Goal: Information Seeking & Learning: Learn about a topic

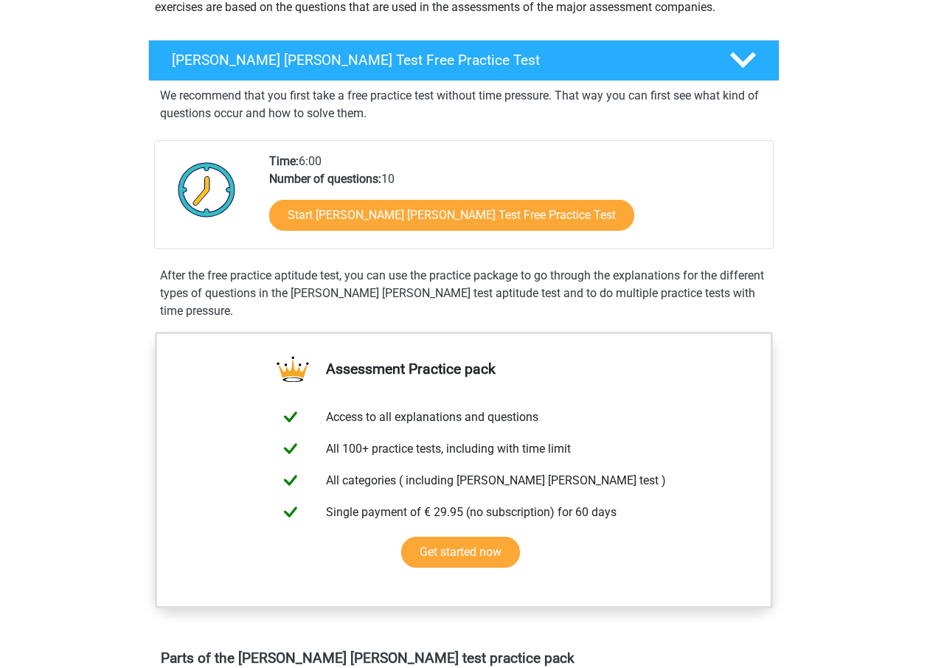
scroll to position [221, 0]
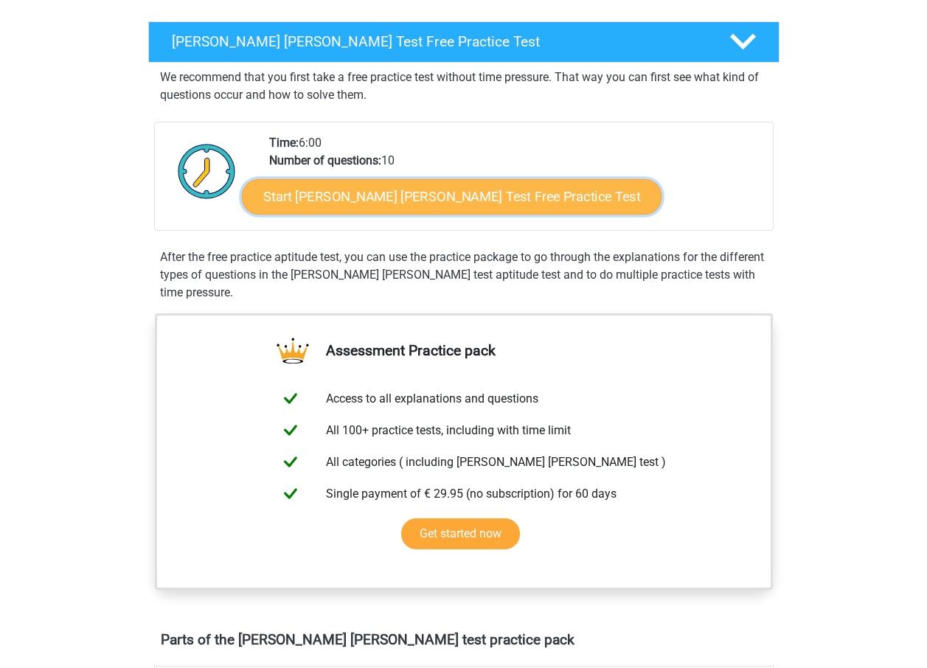
click at [406, 211] on link "Start [PERSON_NAME] [PERSON_NAME] Test Free Practice Test" at bounding box center [452, 196] width 420 height 35
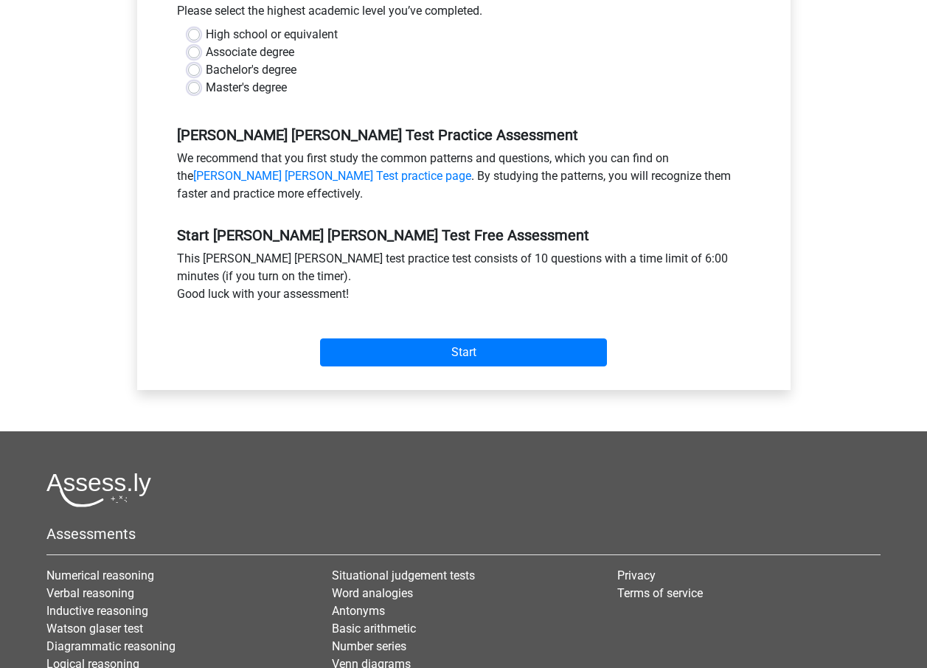
scroll to position [369, 0]
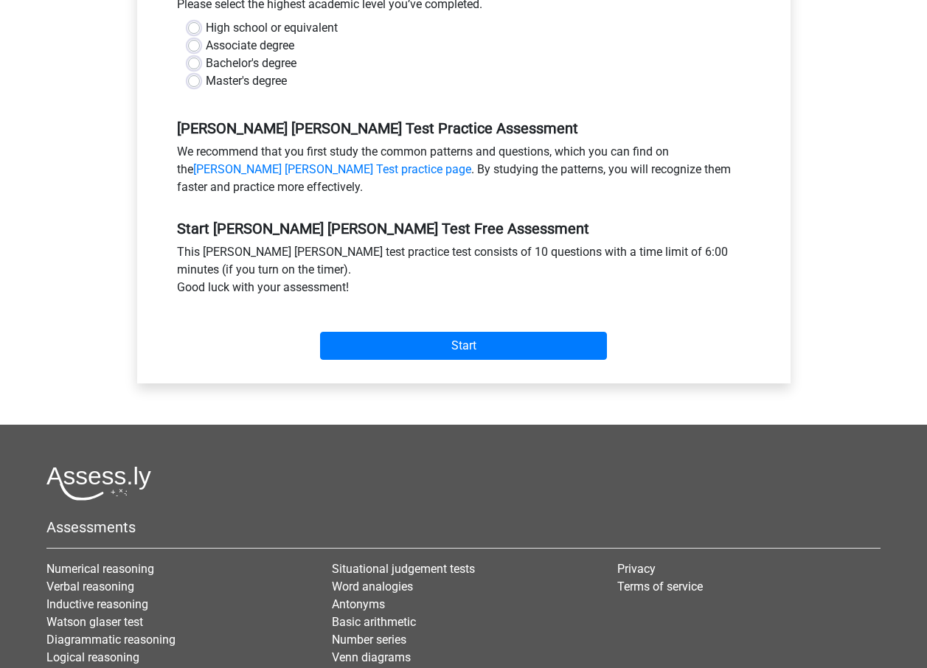
click at [634, 339] on div "Start" at bounding box center [464, 334] width 596 height 52
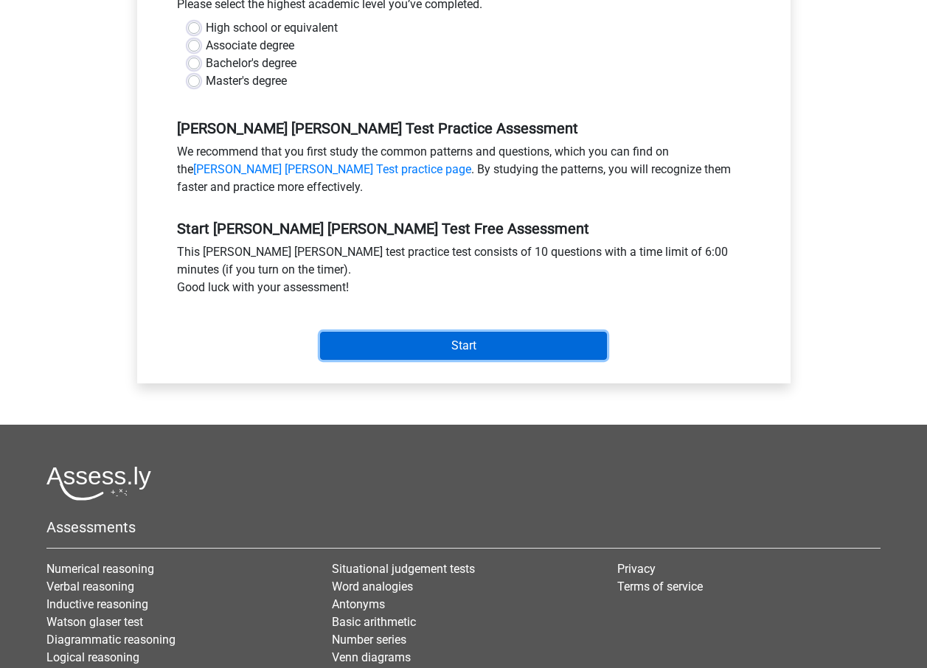
click at [506, 332] on input "Start" at bounding box center [463, 346] width 287 height 28
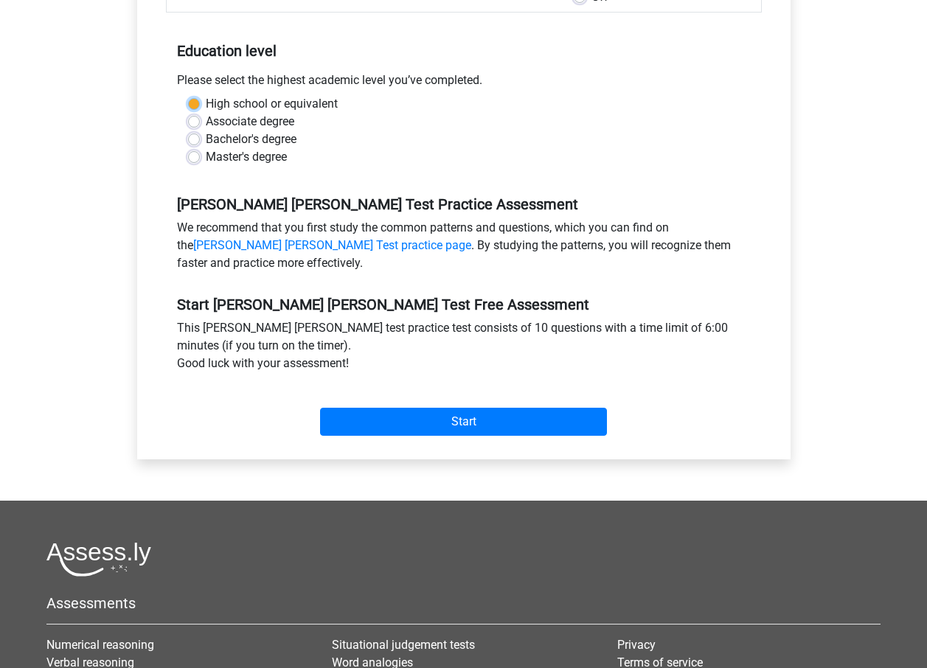
scroll to position [148, 0]
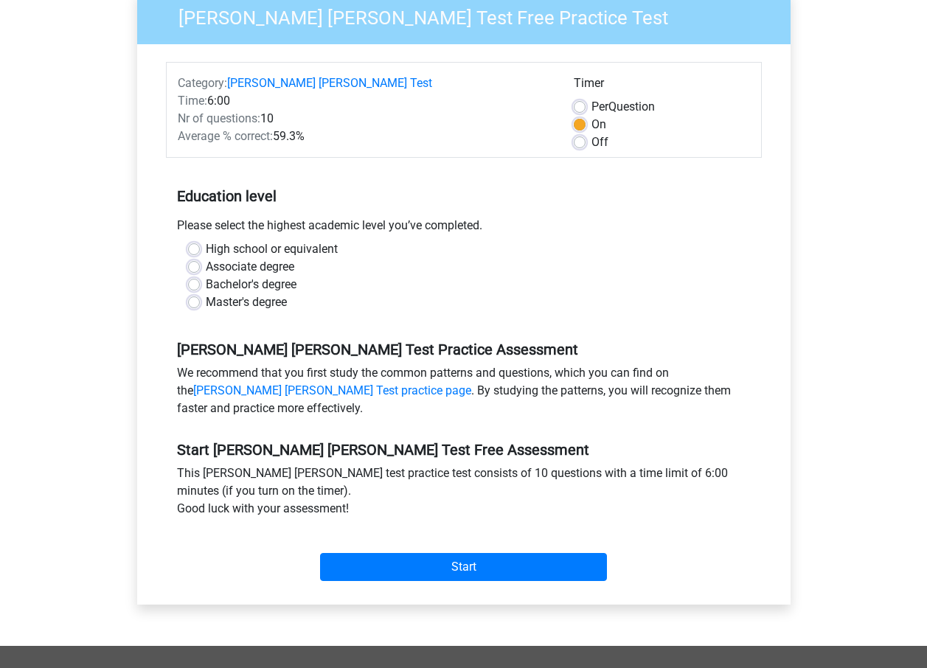
click at [434, 294] on div "Master's degree" at bounding box center [464, 303] width 552 height 18
click at [267, 240] on label "High school or equivalent" at bounding box center [272, 249] width 132 height 18
click at [200, 240] on input "High school or equivalent" at bounding box center [194, 247] width 12 height 15
radio input "true"
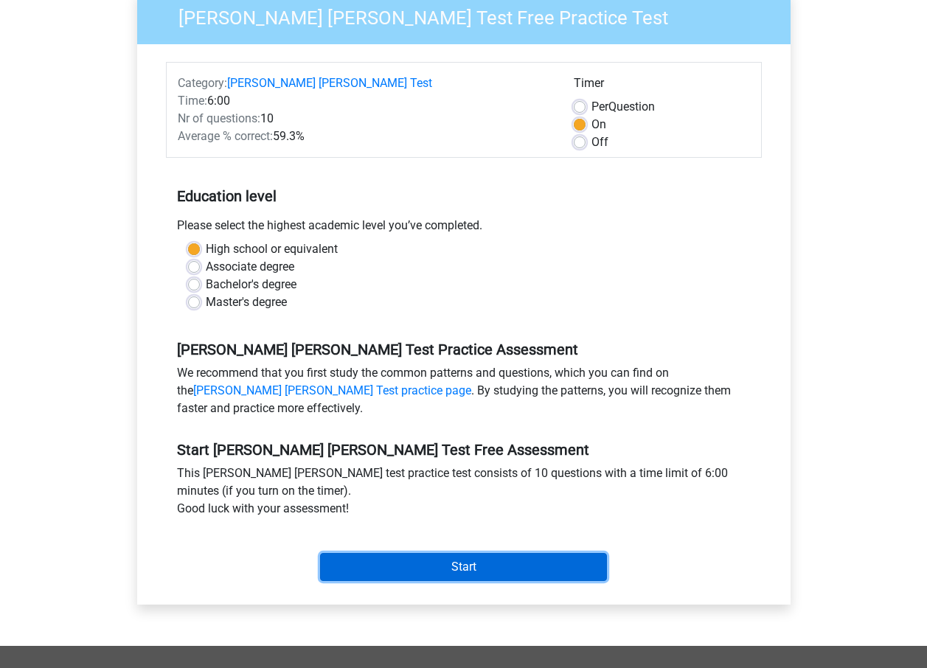
click at [508, 553] on input "Start" at bounding box center [463, 567] width 287 height 28
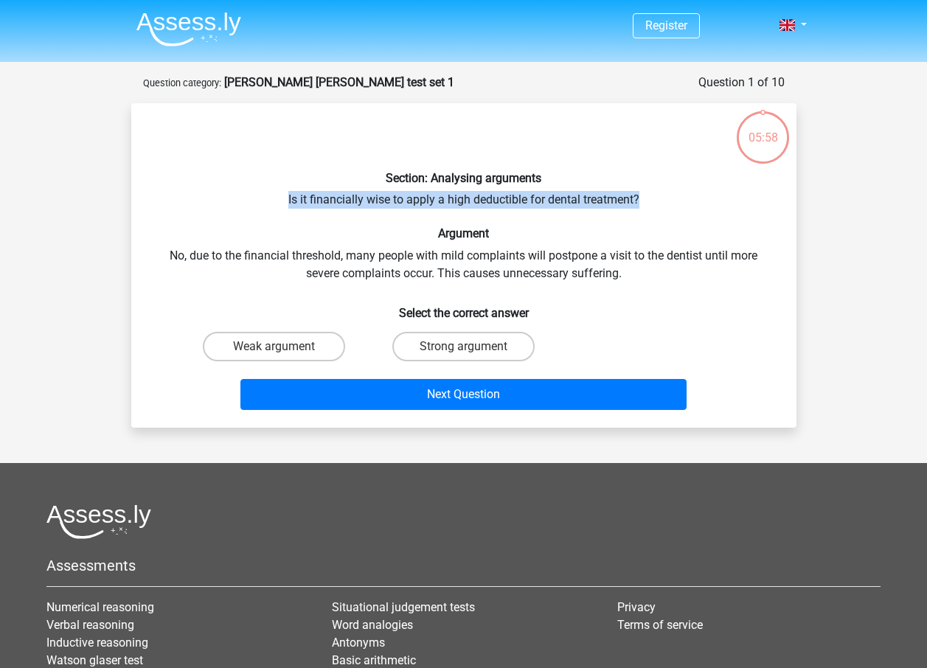
drag, startPoint x: 282, startPoint y: 207, endPoint x: 646, endPoint y: 203, distance: 363.7
click at [646, 203] on div "Section: Analysing arguments Is it financially wise to apply a high deductible …" at bounding box center [463, 265] width 653 height 301
click at [297, 205] on div "Section: Analysing arguments Is it financially wise to apply a high deductible …" at bounding box center [463, 265] width 653 height 301
drag, startPoint x: 289, startPoint y: 198, endPoint x: 653, endPoint y: 196, distance: 364.4
click at [653, 196] on div "Section: Analysing arguments Is it financially wise to apply a high deductible …" at bounding box center [463, 265] width 653 height 301
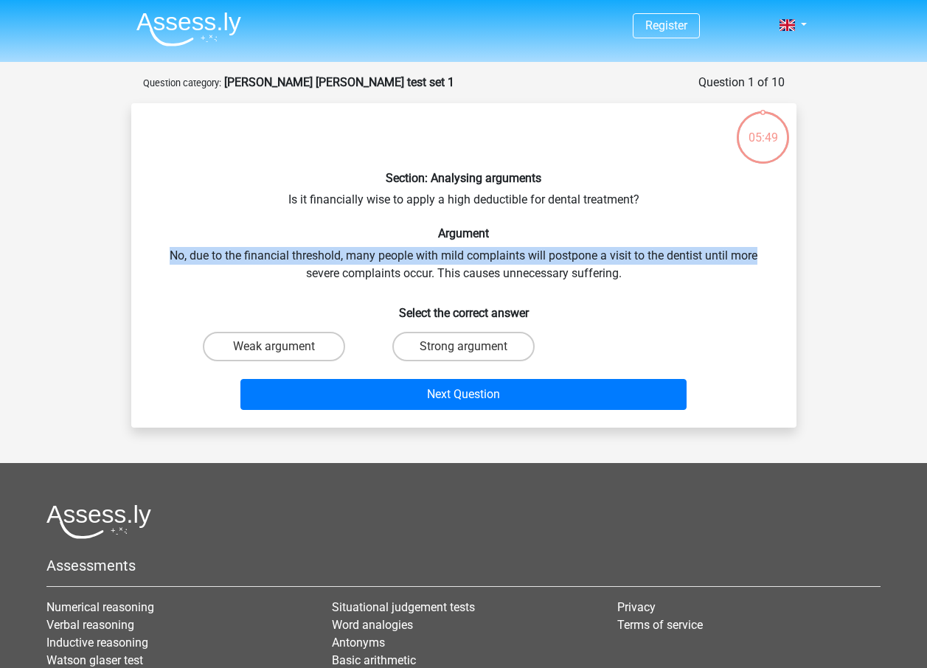
drag, startPoint x: 169, startPoint y: 254, endPoint x: 769, endPoint y: 254, distance: 600.4
click at [769, 254] on div "Section: Analysing arguments Is it financially wise to apply a high deductible …" at bounding box center [463, 265] width 653 height 301
click at [429, 349] on label "Strong argument" at bounding box center [463, 347] width 142 height 30
click at [463, 349] on input "Strong argument" at bounding box center [468, 352] width 10 height 10
radio input "true"
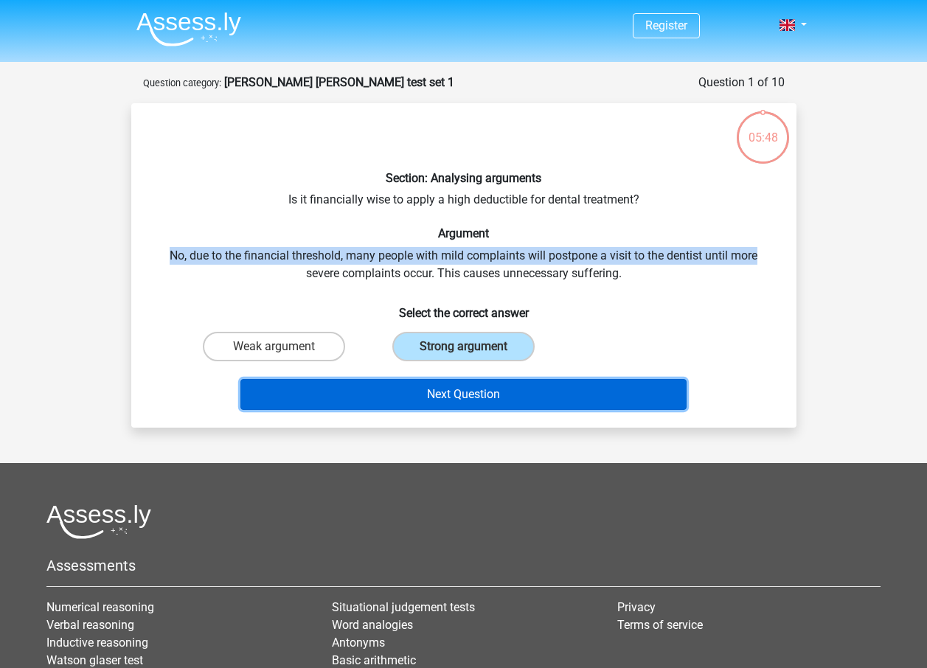
click at [503, 393] on button "Next Question" at bounding box center [463, 394] width 446 height 31
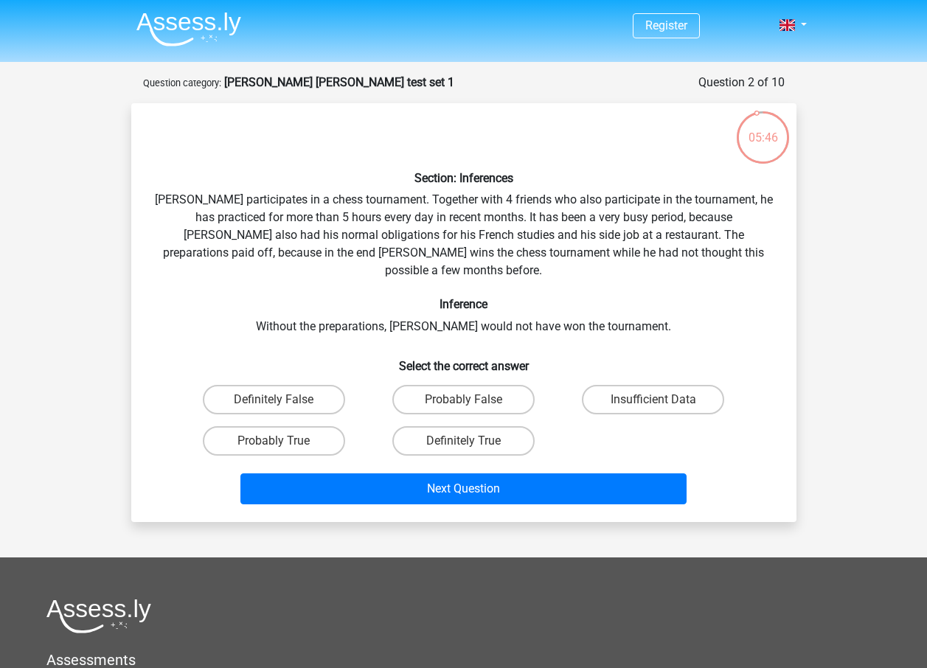
click at [173, 203] on div "Section: Inferences Pablo participates in a chess tournament. Together with 4 f…" at bounding box center [463, 312] width 653 height 395
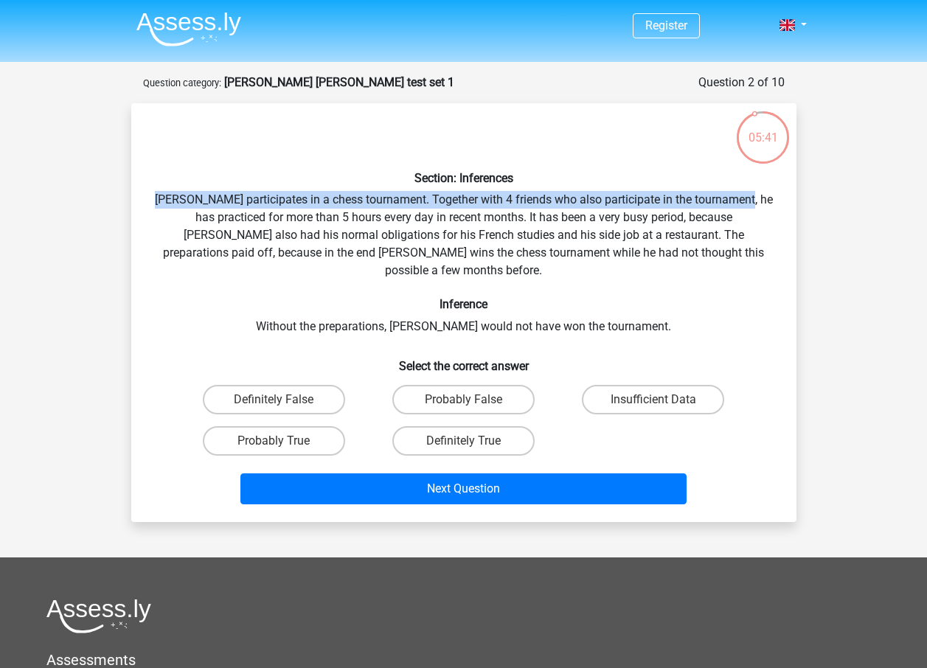
drag, startPoint x: 173, startPoint y: 193, endPoint x: 762, endPoint y: 195, distance: 588.6
click at [762, 195] on div "Section: Inferences Pablo participates in a chess tournament. Together with 4 f…" at bounding box center [463, 312] width 653 height 395
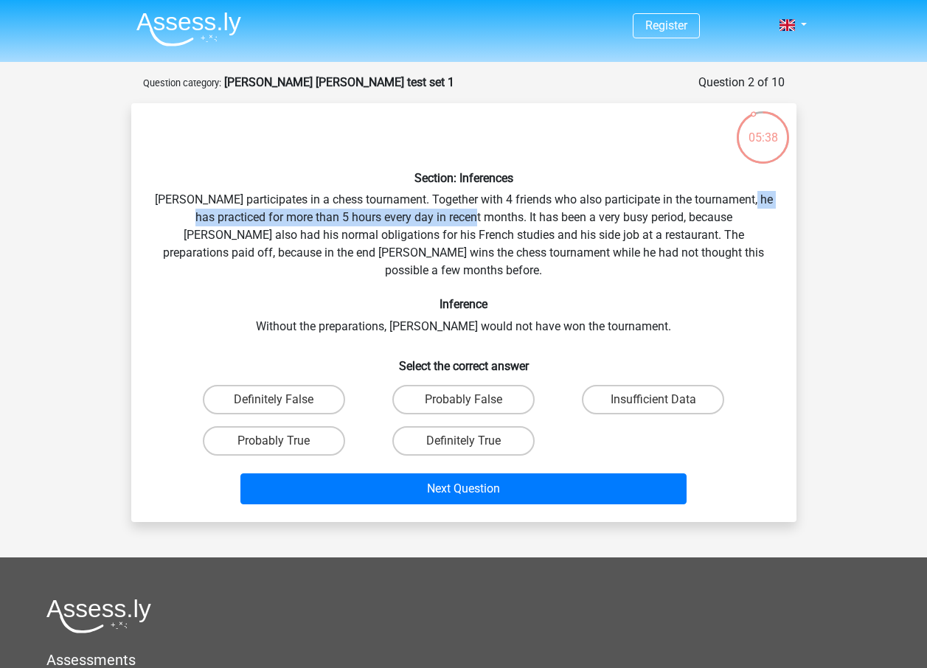
drag, startPoint x: 162, startPoint y: 220, endPoint x: 472, endPoint y: 212, distance: 310.6
click at [472, 212] on div "Section: Inferences Pablo participates in a chess tournament. Together with 4 f…" at bounding box center [463, 312] width 653 height 395
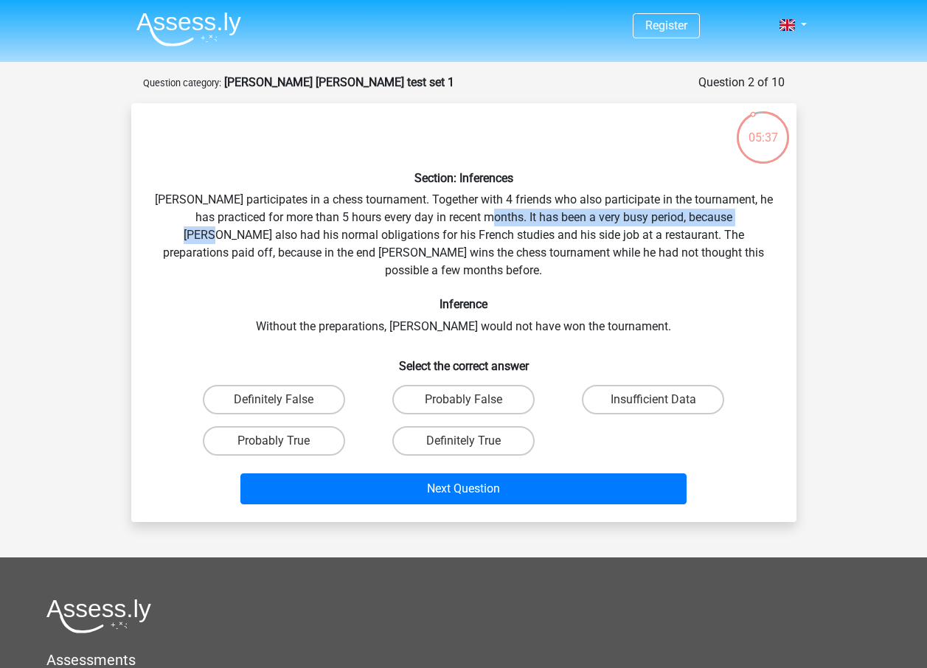
drag, startPoint x: 472, startPoint y: 212, endPoint x: 757, endPoint y: 213, distance: 285.4
click at [757, 213] on div "Section: Inferences Pablo participates in a chess tournament. Together with 4 f…" at bounding box center [463, 312] width 653 height 395
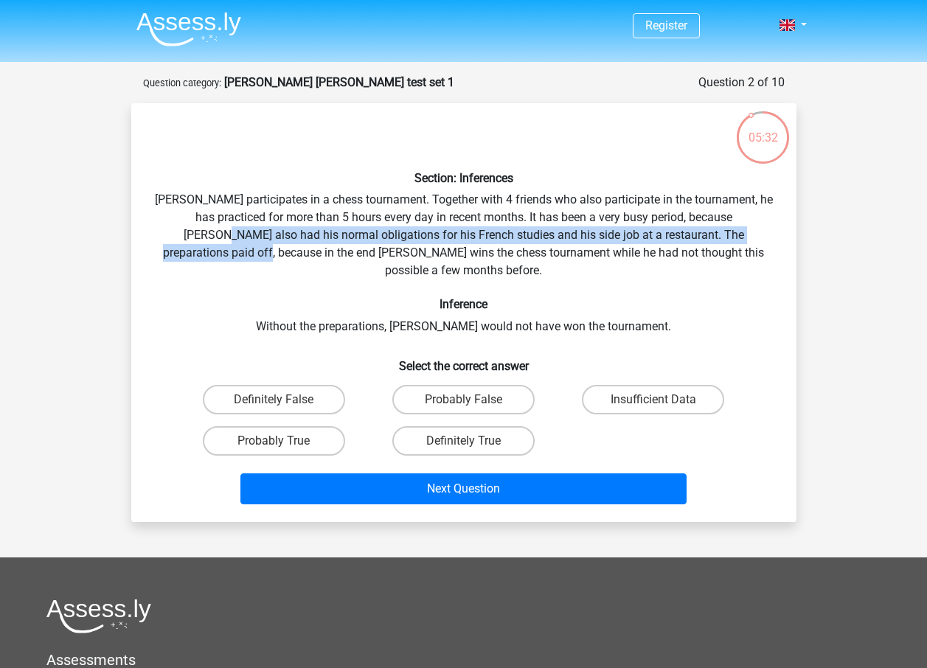
drag, startPoint x: 154, startPoint y: 235, endPoint x: 782, endPoint y: 232, distance: 627.7
click at [782, 232] on div "Section: Inferences Pablo participates in a chess tournament. Together with 4 f…" at bounding box center [463, 312] width 653 height 395
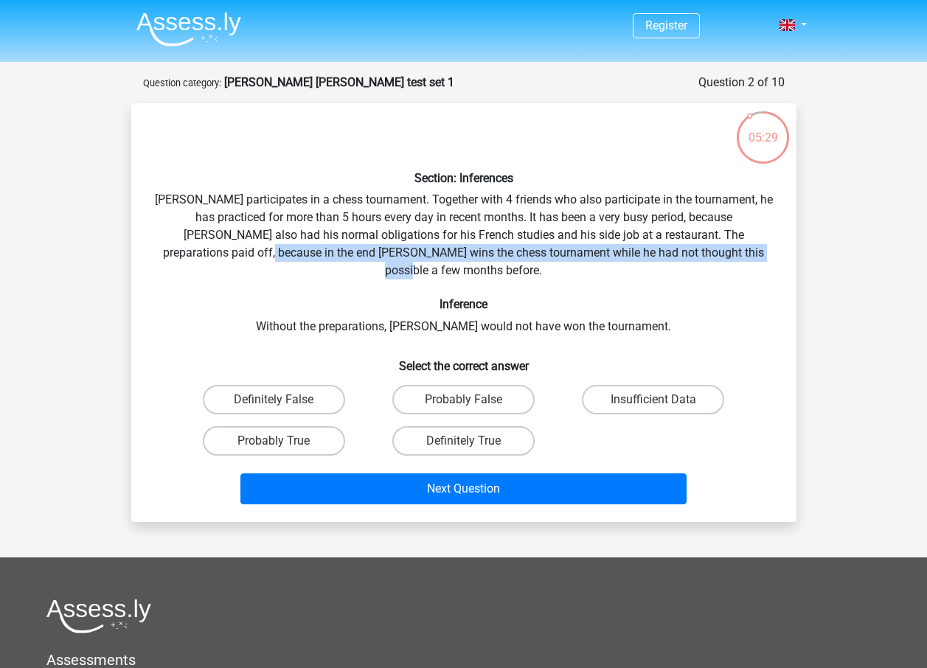
drag, startPoint x: 260, startPoint y: 257, endPoint x: 748, endPoint y: 258, distance: 488.3
click at [748, 258] on div "Section: Inferences Pablo participates in a chess tournament. Together with 4 f…" at bounding box center [463, 312] width 653 height 395
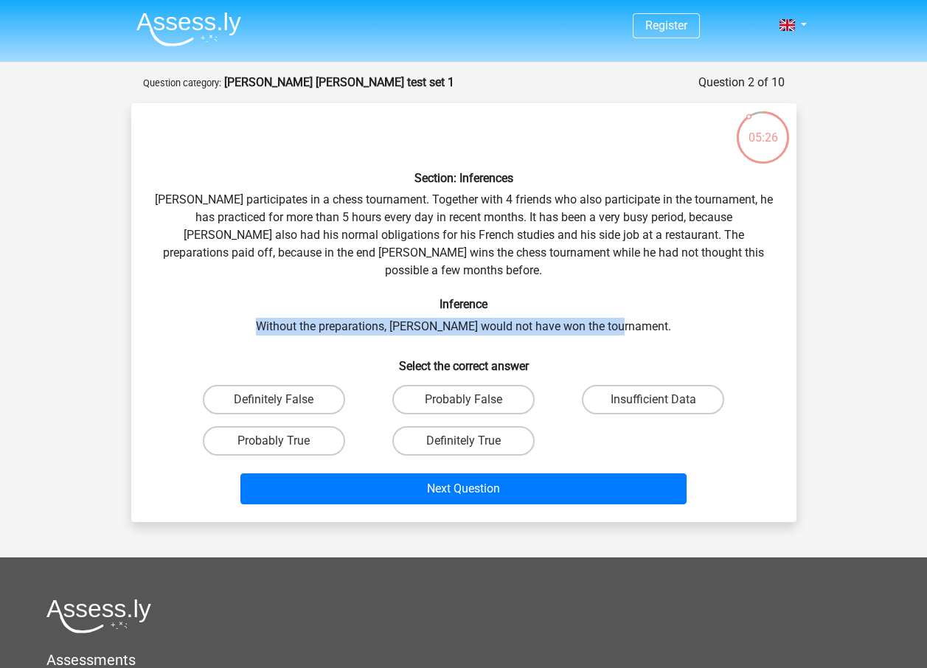
drag, startPoint x: 285, startPoint y: 309, endPoint x: 675, endPoint y: 311, distance: 390.2
click at [675, 311] on div "Section: Inferences Pablo participates in a chess tournament. Together with 4 f…" at bounding box center [463, 312] width 653 height 395
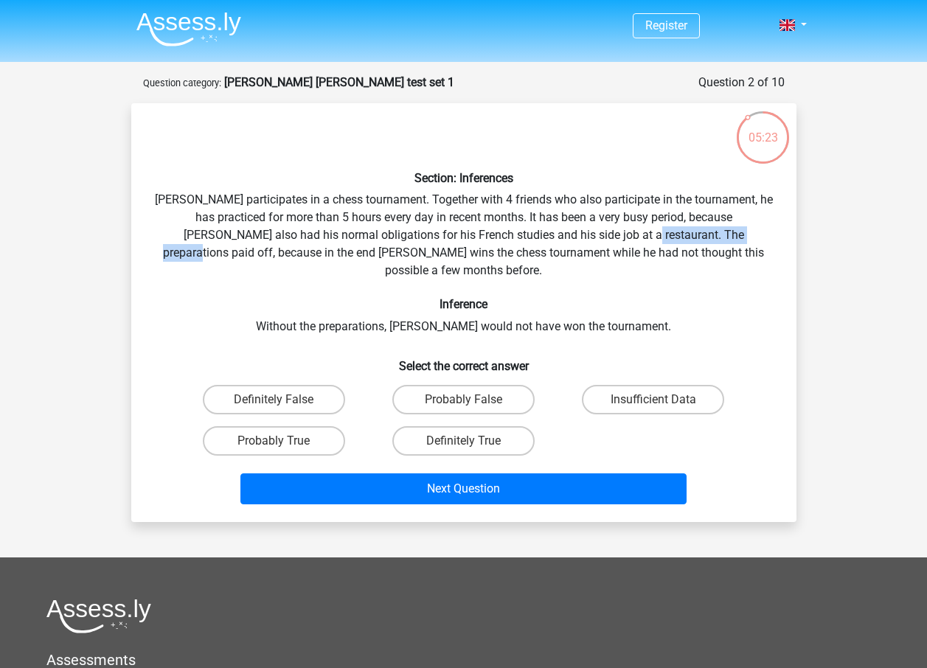
drag, startPoint x: 575, startPoint y: 235, endPoint x: 694, endPoint y: 232, distance: 119.5
click at [694, 232] on div "Section: Inferences Pablo participates in a chess tournament. Together with 4 f…" at bounding box center [463, 312] width 653 height 395
click at [259, 429] on label "Probably True" at bounding box center [274, 441] width 142 height 30
click at [274, 441] on input "Probably True" at bounding box center [279, 446] width 10 height 10
radio input "true"
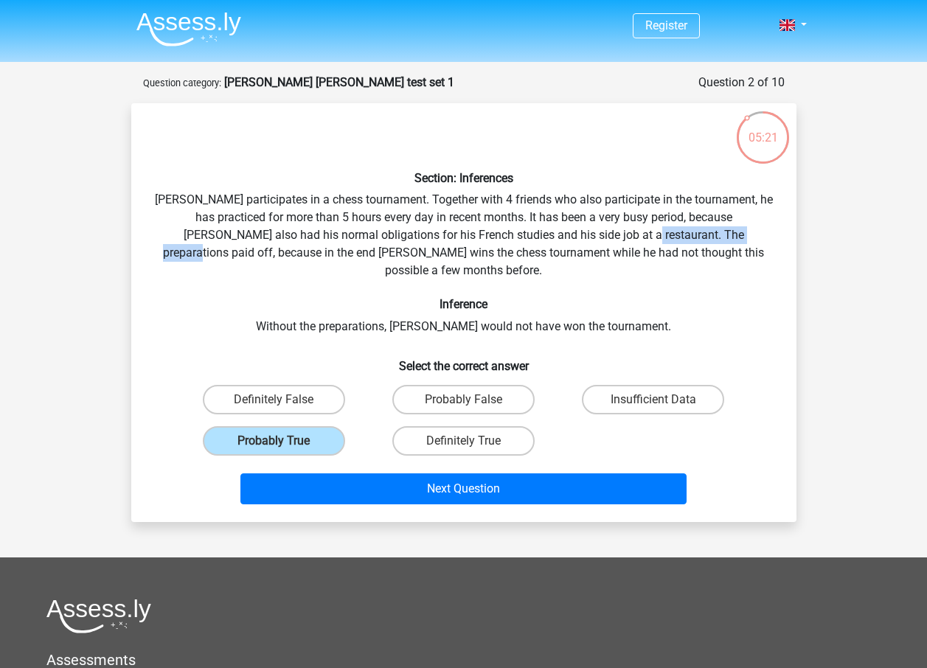
click at [603, 240] on div "Section: Inferences Pablo participates in a chess tournament. Together with 4 f…" at bounding box center [463, 312] width 653 height 395
drag, startPoint x: 557, startPoint y: 230, endPoint x: 687, endPoint y: 234, distance: 129.9
click at [687, 234] on div "Section: Inferences Pablo participates in a chess tournament. Together with 4 f…" at bounding box center [463, 312] width 653 height 395
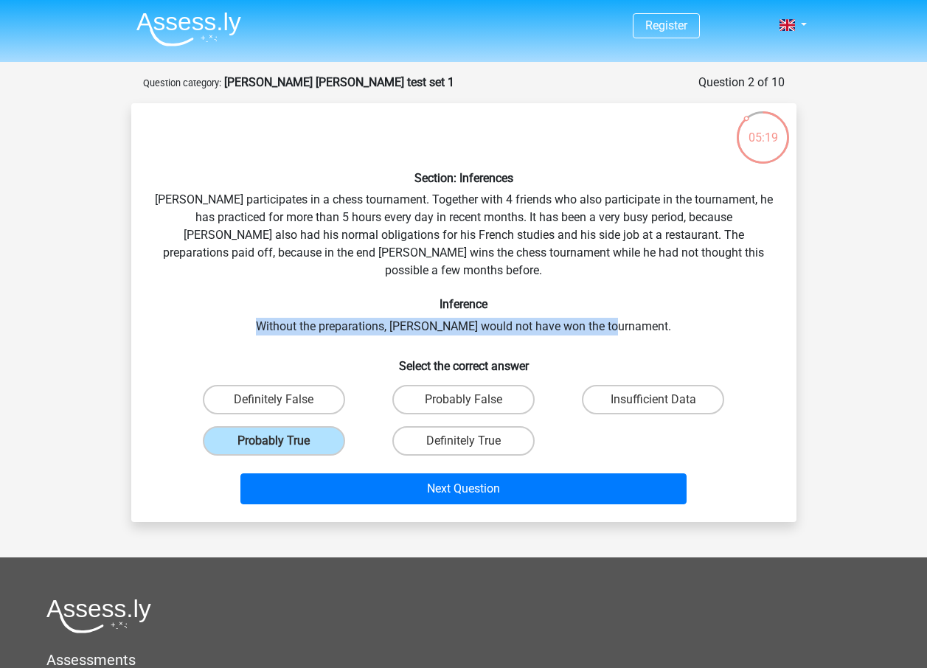
drag, startPoint x: 353, startPoint y: 313, endPoint x: 639, endPoint y: 307, distance: 285.5
click at [639, 307] on div "Section: Inferences Pablo participates in a chess tournament. Together with 4 f…" at bounding box center [463, 312] width 653 height 395
click at [280, 317] on div "Section: Inferences Pablo participates in a chess tournament. Together with 4 f…" at bounding box center [463, 312] width 653 height 395
click at [600, 308] on div "Section: Inferences Pablo participates in a chess tournament. Together with 4 f…" at bounding box center [463, 312] width 653 height 395
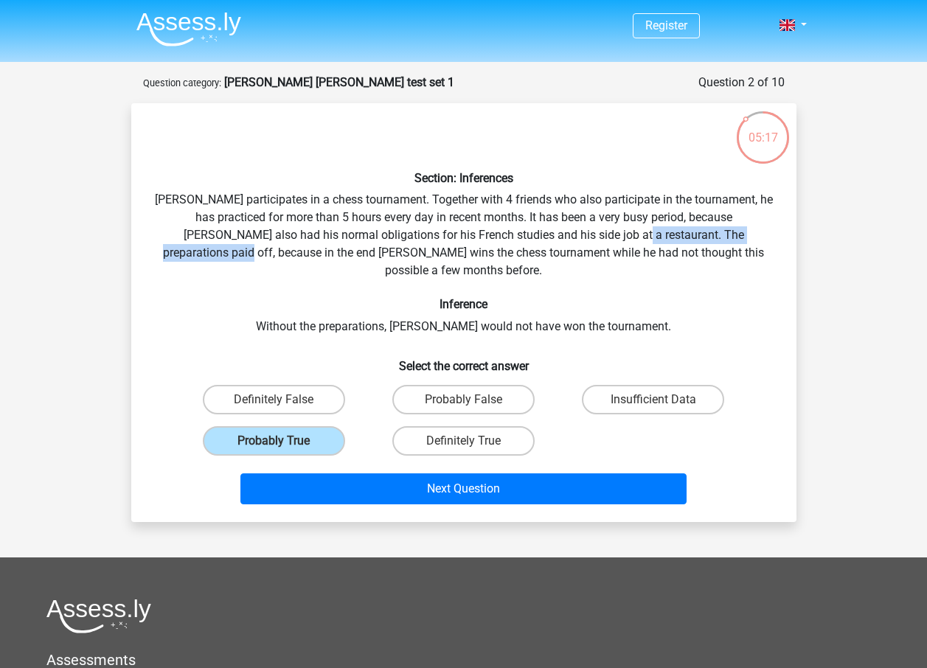
drag, startPoint x: 565, startPoint y: 232, endPoint x: 749, endPoint y: 228, distance: 184.4
click at [749, 228] on div "Section: Inferences Pablo participates in a chess tournament. Together with 4 f…" at bounding box center [463, 312] width 653 height 395
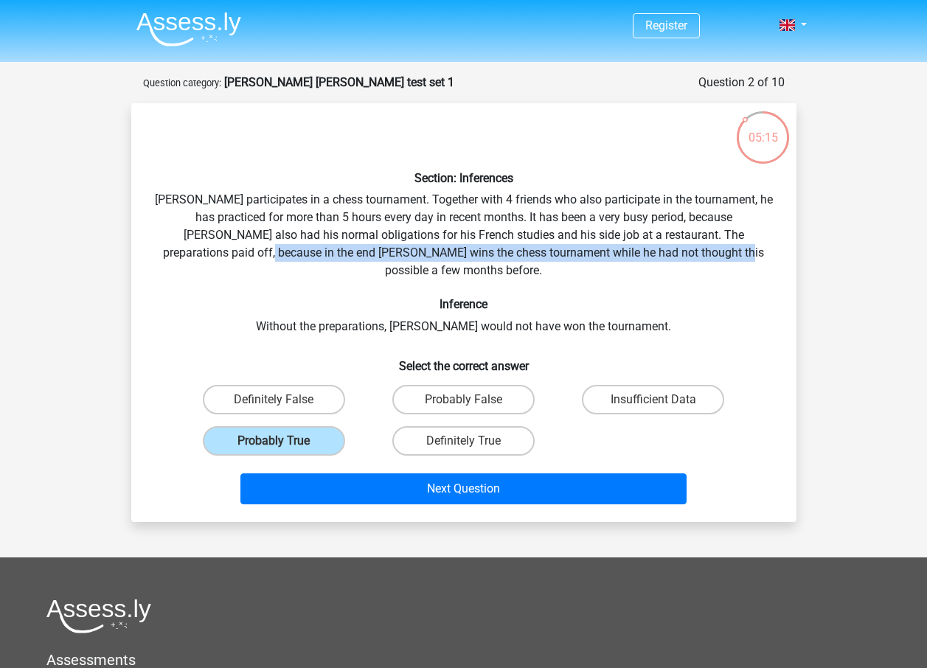
drag, startPoint x: 205, startPoint y: 254, endPoint x: 677, endPoint y: 252, distance: 472.1
click at [677, 252] on div "Section: Inferences Pablo participates in a chess tournament. Together with 4 f…" at bounding box center [463, 312] width 653 height 395
drag, startPoint x: 722, startPoint y: 252, endPoint x: 447, endPoint y: 257, distance: 275.2
click at [447, 257] on div "Section: Inferences Pablo participates in a chess tournament. Together with 4 f…" at bounding box center [463, 312] width 653 height 395
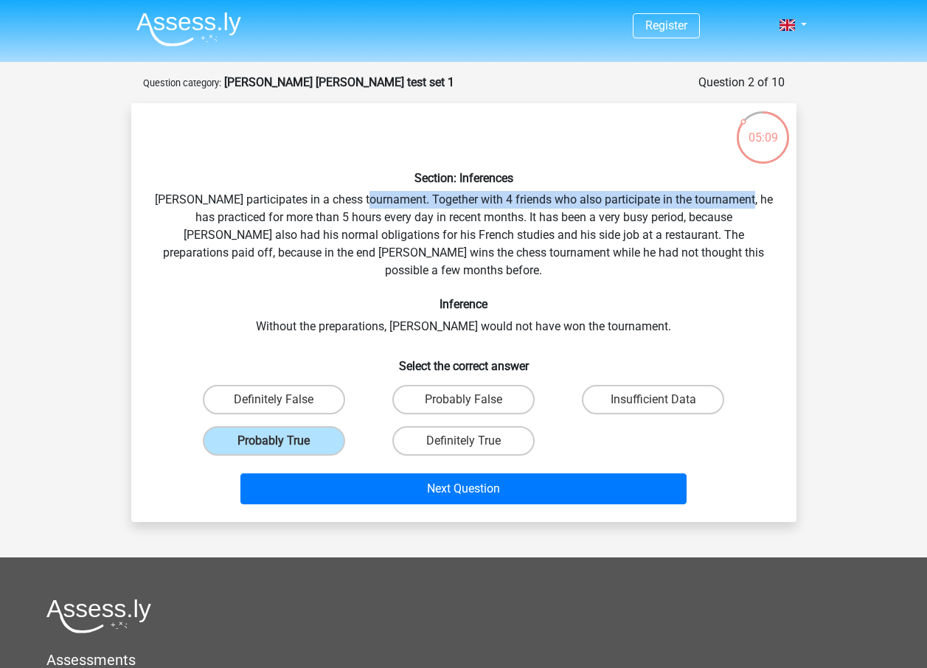
drag, startPoint x: 403, startPoint y: 198, endPoint x: 755, endPoint y: 198, distance: 351.8
click at [755, 198] on div "Section: Inferences Pablo participates in a chess tournament. Together with 4 f…" at bounding box center [463, 312] width 653 height 395
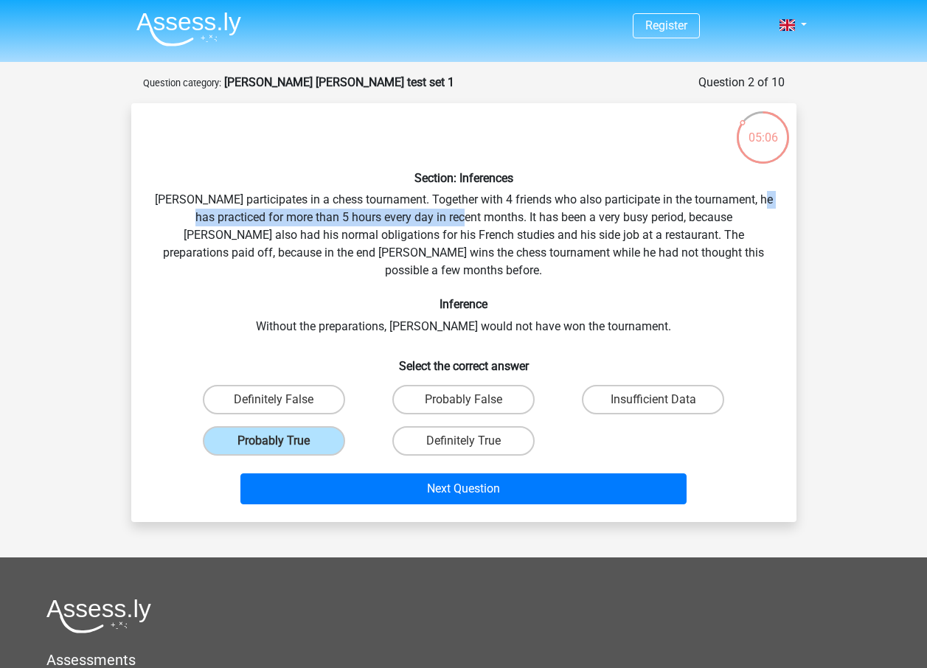
drag, startPoint x: 176, startPoint y: 215, endPoint x: 459, endPoint y: 217, distance: 283.2
click at [459, 217] on div "Section: Inferences Pablo participates in a chess tournament. Together with 4 f…" at bounding box center [463, 312] width 653 height 395
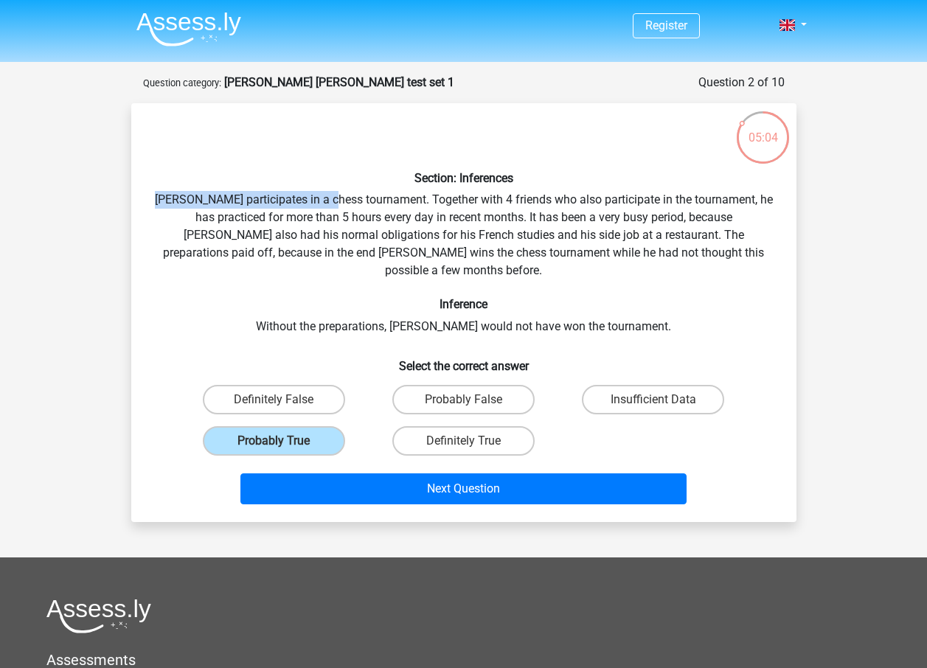
drag, startPoint x: 171, startPoint y: 198, endPoint x: 340, endPoint y: 195, distance: 168.9
click at [340, 195] on div "Section: Inferences Pablo participates in a chess tournament. Together with 4 f…" at bounding box center [463, 312] width 653 height 395
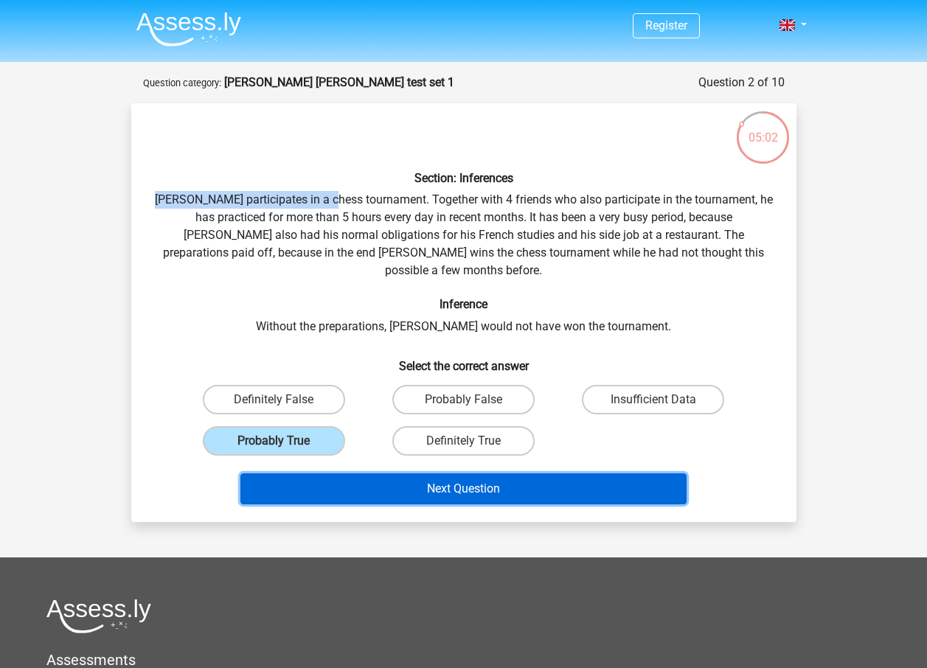
click at [483, 474] on button "Next Question" at bounding box center [463, 489] width 446 height 31
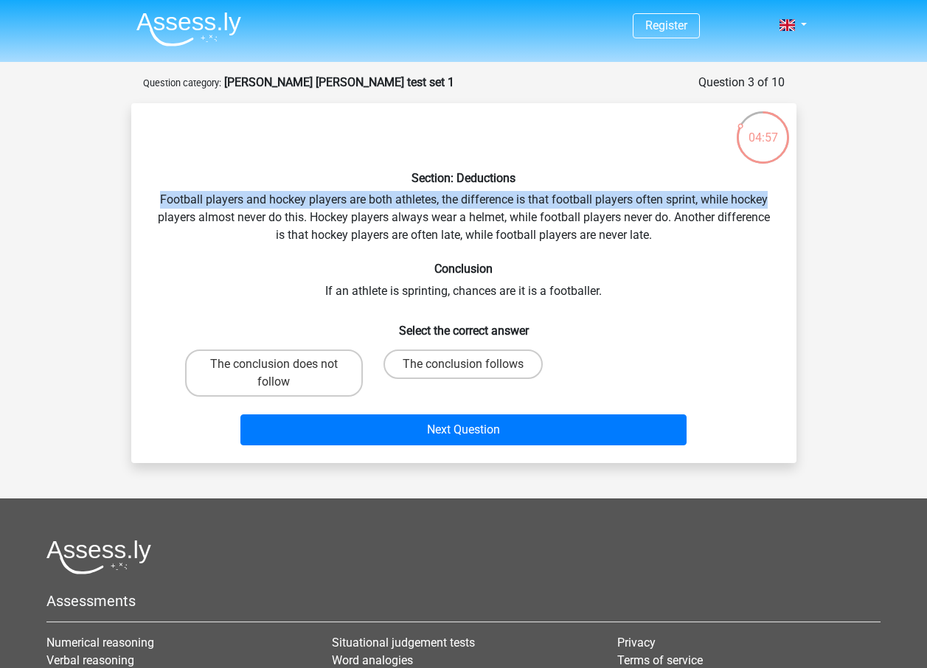
drag, startPoint x: 156, startPoint y: 197, endPoint x: 777, endPoint y: 203, distance: 621.8
click at [777, 203] on div "Section: Deductions Football players and hockey players are both athletes, the …" at bounding box center [463, 283] width 653 height 336
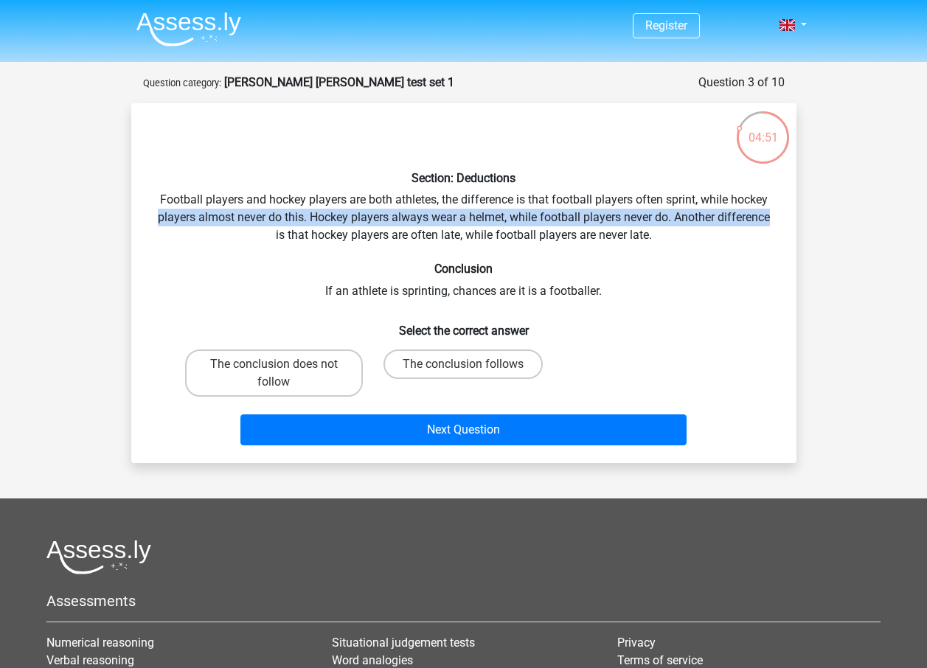
drag, startPoint x: 142, startPoint y: 215, endPoint x: 780, endPoint y: 221, distance: 638.0
click at [780, 221] on div "Section: Deductions Football players and hockey players are both athletes, the …" at bounding box center [463, 283] width 653 height 336
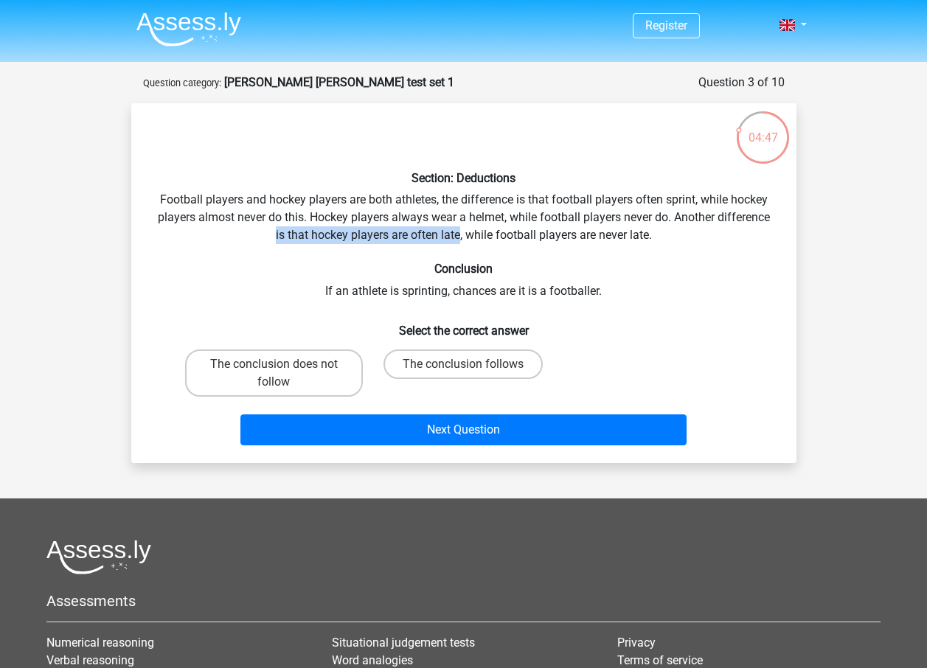
drag, startPoint x: 271, startPoint y: 232, endPoint x: 460, endPoint y: 239, distance: 188.2
click at [460, 239] on div "Section: Deductions Football players and hockey players are both athletes, the …" at bounding box center [463, 283] width 653 height 336
drag, startPoint x: 460, startPoint y: 239, endPoint x: 327, endPoint y: 243, distance: 132.1
click at [327, 243] on div "Section: Deductions Football players and hockey players are both athletes, the …" at bounding box center [463, 283] width 653 height 336
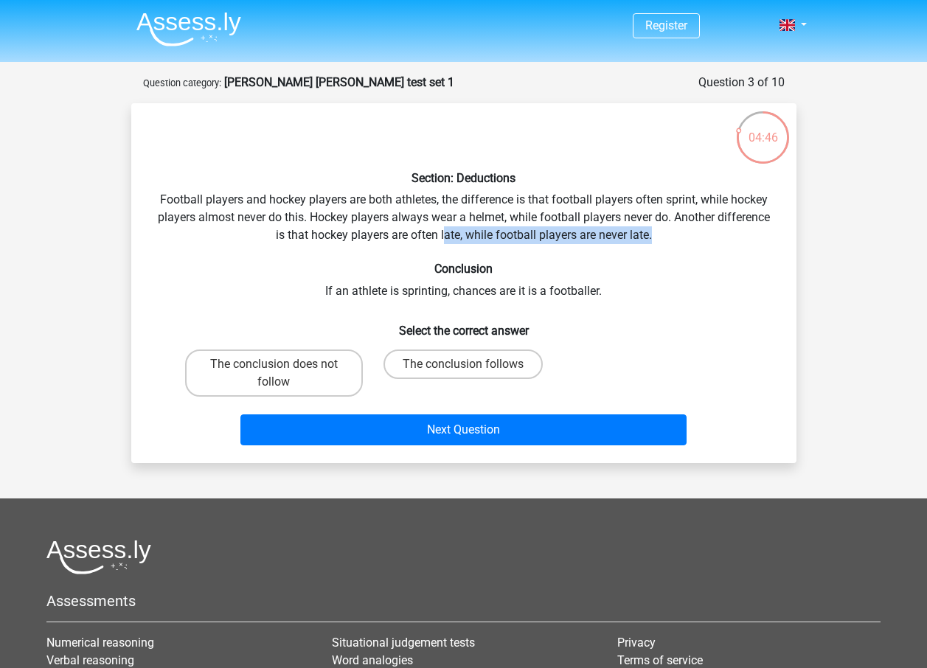
drag, startPoint x: 446, startPoint y: 240, endPoint x: 658, endPoint y: 236, distance: 211.7
click at [658, 236] on div "Section: Deductions Football players and hockey players are both athletes, the …" at bounding box center [463, 283] width 653 height 336
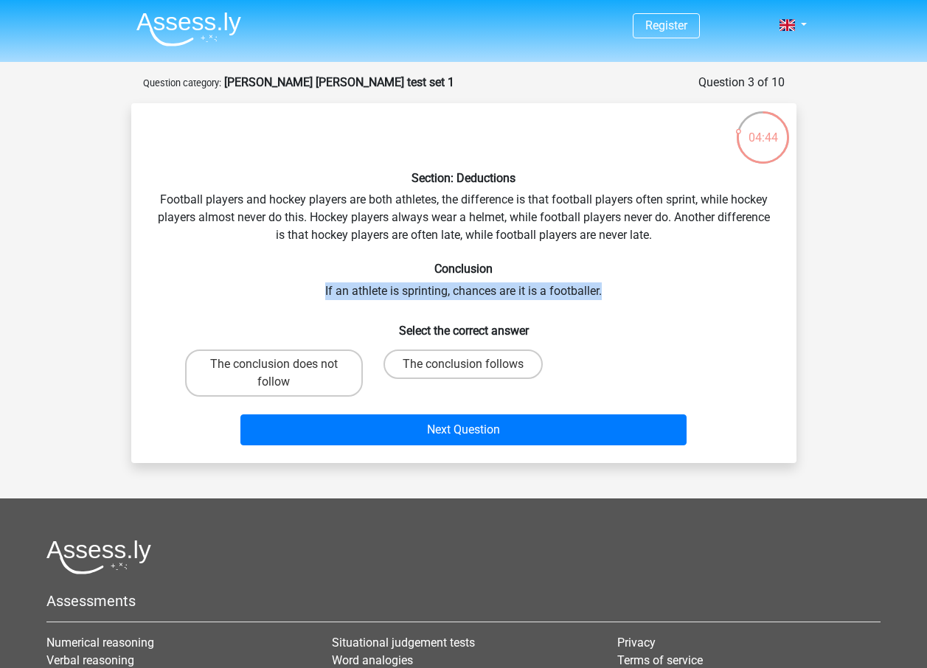
drag, startPoint x: 325, startPoint y: 298, endPoint x: 652, endPoint y: 289, distance: 326.9
click at [652, 289] on div "Section: Deductions Football players and hockey players are both athletes, the …" at bounding box center [463, 283] width 653 height 336
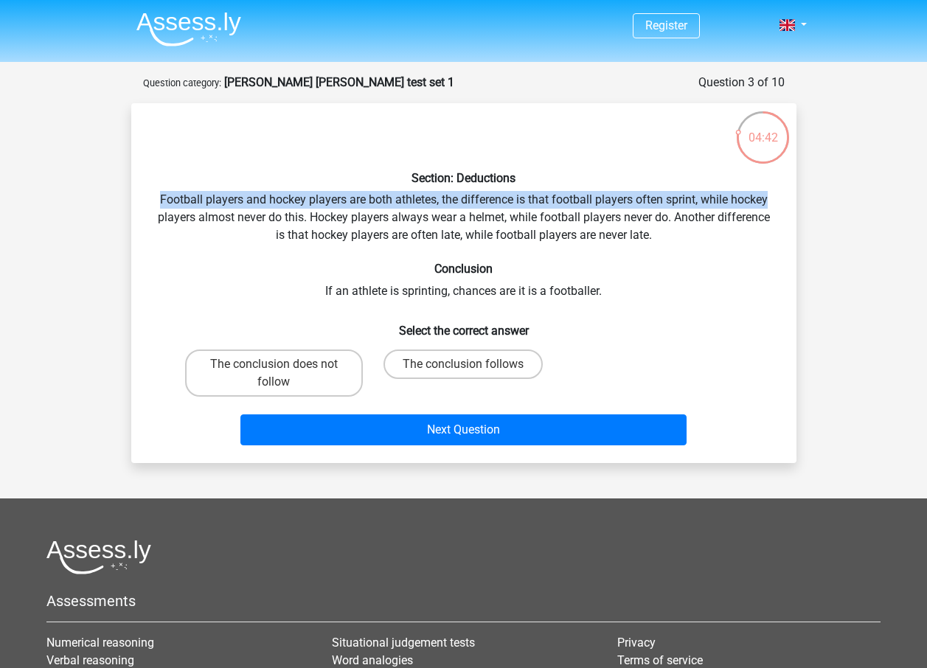
drag, startPoint x: 161, startPoint y: 201, endPoint x: 779, endPoint y: 199, distance: 618.1
click at [779, 199] on div "Section: Deductions Football players and hockey players are both athletes, the …" at bounding box center [463, 283] width 653 height 336
click at [279, 356] on label "The conclusion does not follow" at bounding box center [274, 373] width 178 height 47
click at [279, 364] on input "The conclusion does not follow" at bounding box center [279, 369] width 10 height 10
radio input "true"
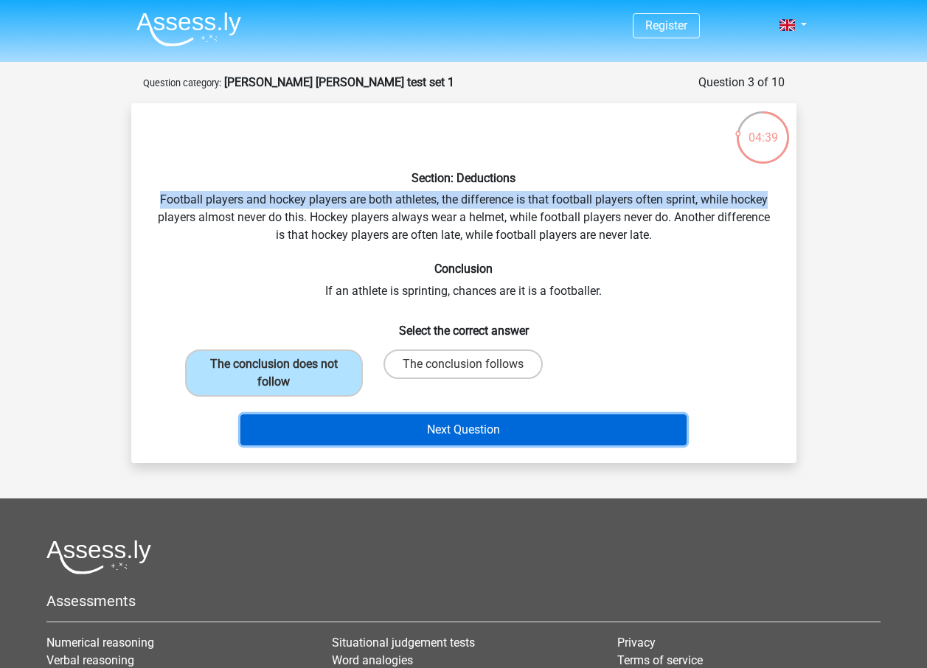
click at [438, 425] on button "Next Question" at bounding box center [463, 430] width 446 height 31
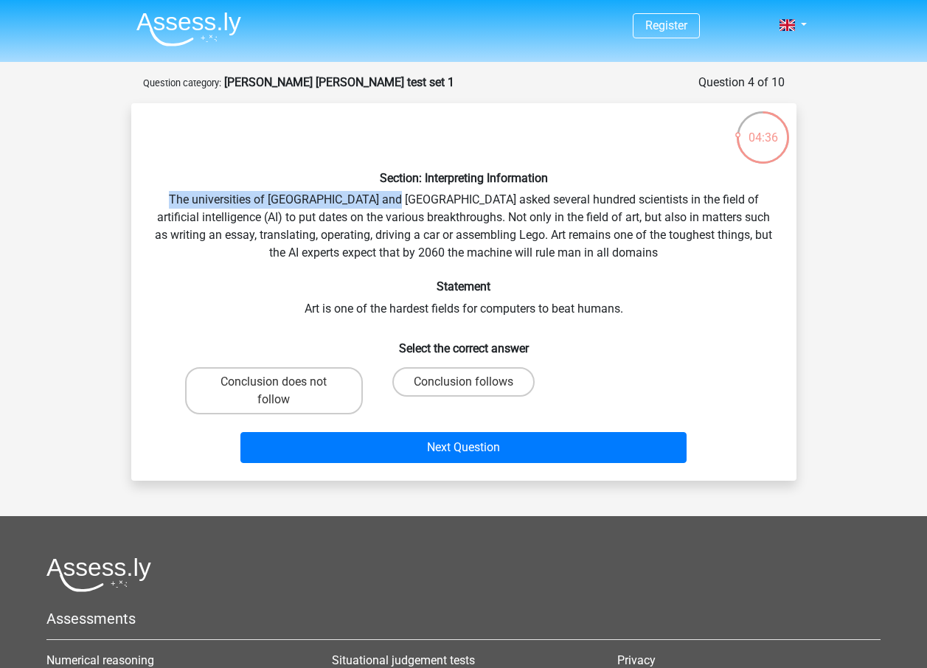
drag, startPoint x: 158, startPoint y: 195, endPoint x: 384, endPoint y: 194, distance: 226.4
click at [384, 194] on div "Section: Interpreting Information The universities of Oxford and Yale asked sev…" at bounding box center [463, 292] width 653 height 354
drag, startPoint x: 384, startPoint y: 194, endPoint x: 202, endPoint y: 194, distance: 182.2
click at [211, 194] on div "Section: Interpreting Information The universities of Oxford and Yale asked sev…" at bounding box center [463, 292] width 653 height 354
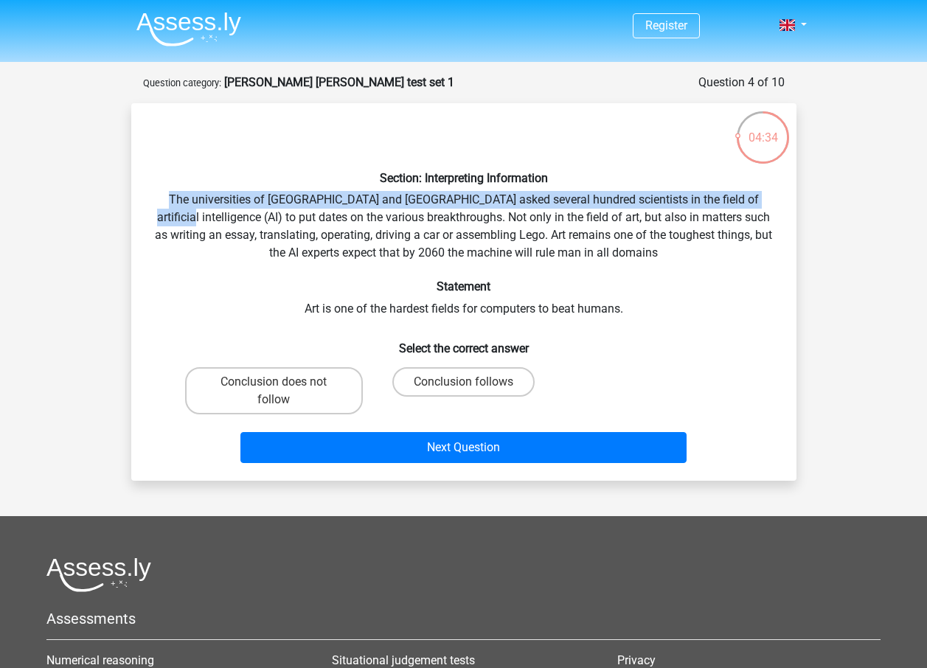
drag, startPoint x: 170, startPoint y: 198, endPoint x: 752, endPoint y: 189, distance: 582.0
click at [752, 189] on div "Section: Interpreting Information The universities of Oxford and Yale asked sev…" at bounding box center [463, 292] width 653 height 354
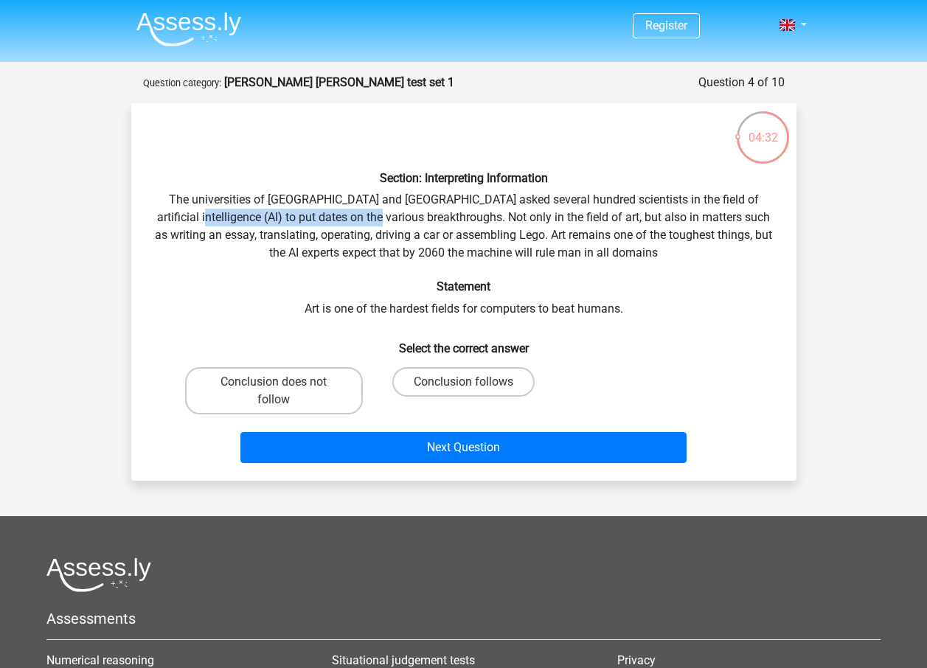
drag, startPoint x: 179, startPoint y: 213, endPoint x: 375, endPoint y: 215, distance: 195.5
click at [375, 215] on div "Section: Interpreting Information The universities of Oxford and Yale asked sev…" at bounding box center [463, 292] width 653 height 354
drag, startPoint x: 375, startPoint y: 215, endPoint x: 375, endPoint y: 223, distance: 8.1
click at [375, 223] on div "Section: Interpreting Information The universities of Oxford and Yale asked sev…" at bounding box center [463, 292] width 653 height 354
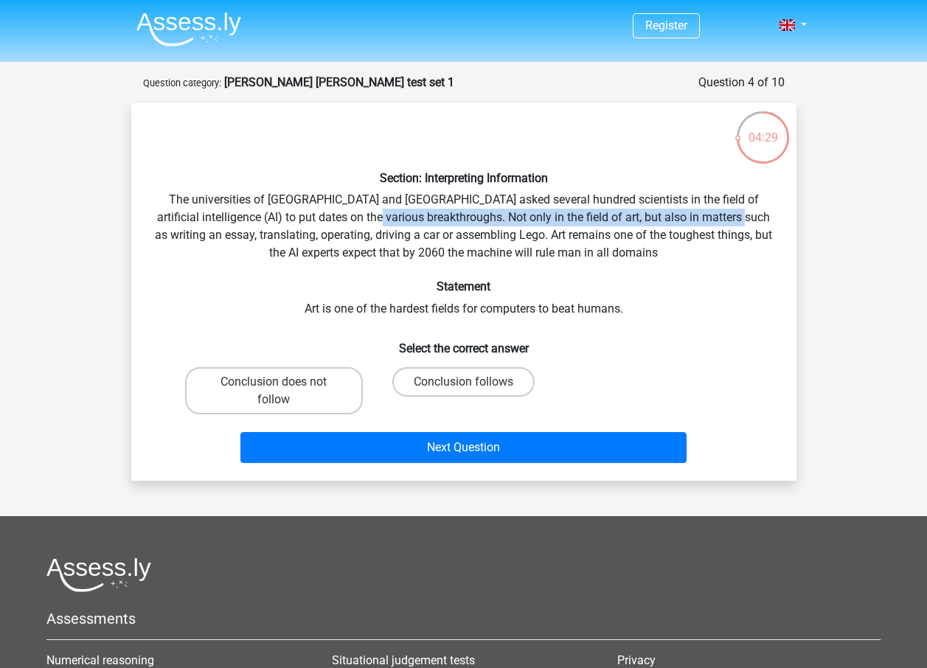
drag, startPoint x: 378, startPoint y: 217, endPoint x: 739, endPoint y: 219, distance: 361.4
click at [739, 219] on div "Section: Interpreting Information The universities of Oxford and Yale asked sev…" at bounding box center [463, 292] width 653 height 354
drag, startPoint x: 739, startPoint y: 219, endPoint x: 449, endPoint y: 222, distance: 289.9
click at [449, 222] on div "Section: Interpreting Information The universities of Oxford and Yale asked sev…" at bounding box center [463, 292] width 653 height 354
drag, startPoint x: 378, startPoint y: 216, endPoint x: 510, endPoint y: 223, distance: 132.2
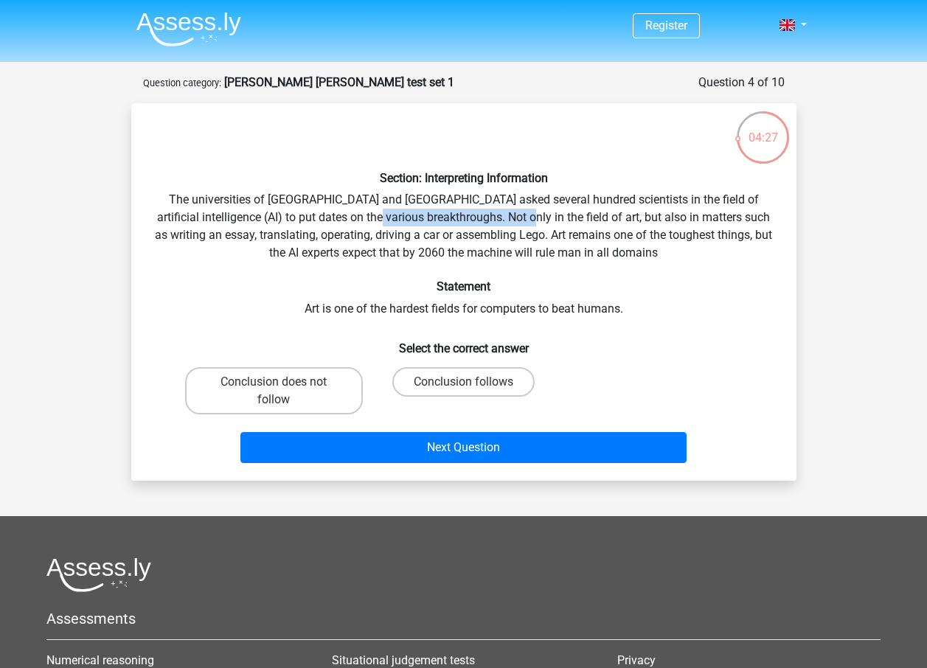
click at [510, 223] on div "Section: Interpreting Information The universities of Oxford and Yale asked sev…" at bounding box center [463, 292] width 653 height 354
drag, startPoint x: 524, startPoint y: 234, endPoint x: 564, endPoint y: 234, distance: 39.1
click at [564, 234] on div "Section: Interpreting Information The universities of Oxford and Yale asked sev…" at bounding box center [463, 292] width 653 height 354
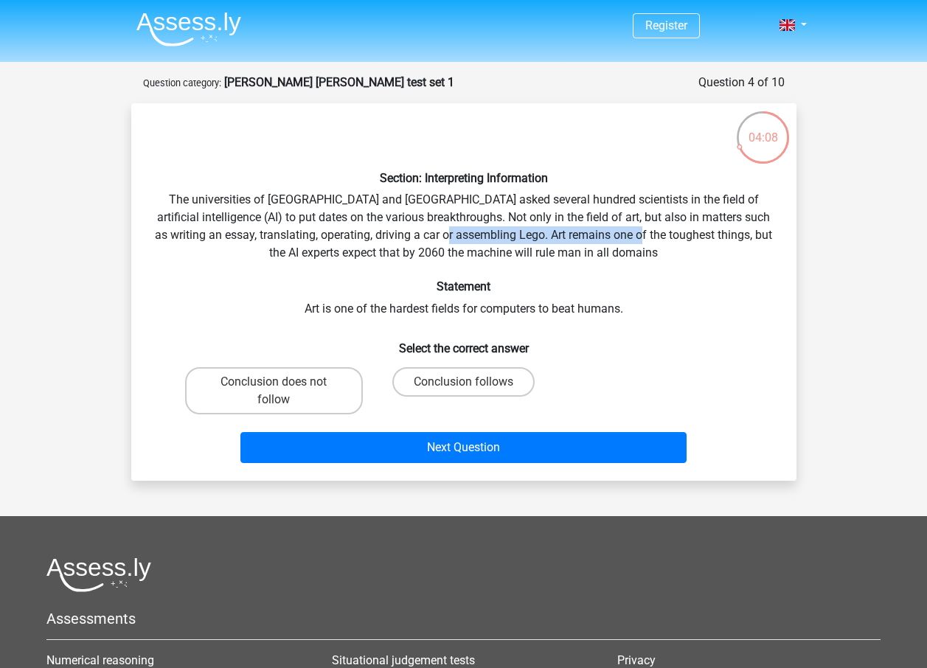
drag, startPoint x: 482, startPoint y: 231, endPoint x: 671, endPoint y: 227, distance: 188.9
click at [671, 227] on div "Section: Interpreting Information The universities of Oxford and Yale asked sev…" at bounding box center [463, 292] width 653 height 354
drag, startPoint x: 671, startPoint y: 227, endPoint x: 550, endPoint y: 229, distance: 121.0
click at [550, 229] on div "Section: Interpreting Information The universities of Oxford and Yale asked sev…" at bounding box center [463, 292] width 653 height 354
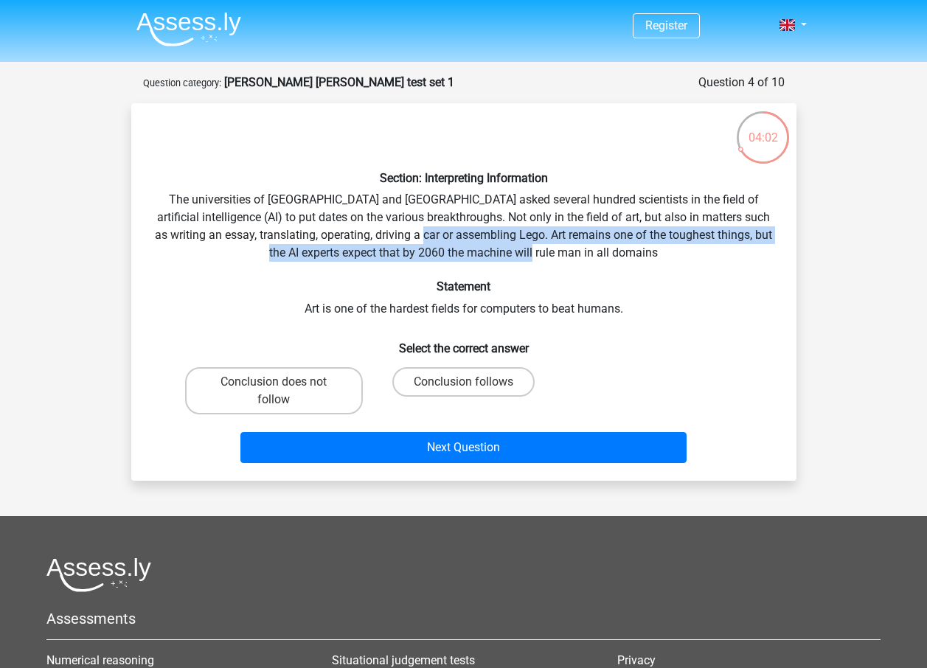
drag, startPoint x: 461, startPoint y: 232, endPoint x: 626, endPoint y: 254, distance: 166.7
click at [626, 254] on div "Section: Interpreting Information The universities of Oxford and Yale asked sev…" at bounding box center [463, 292] width 653 height 354
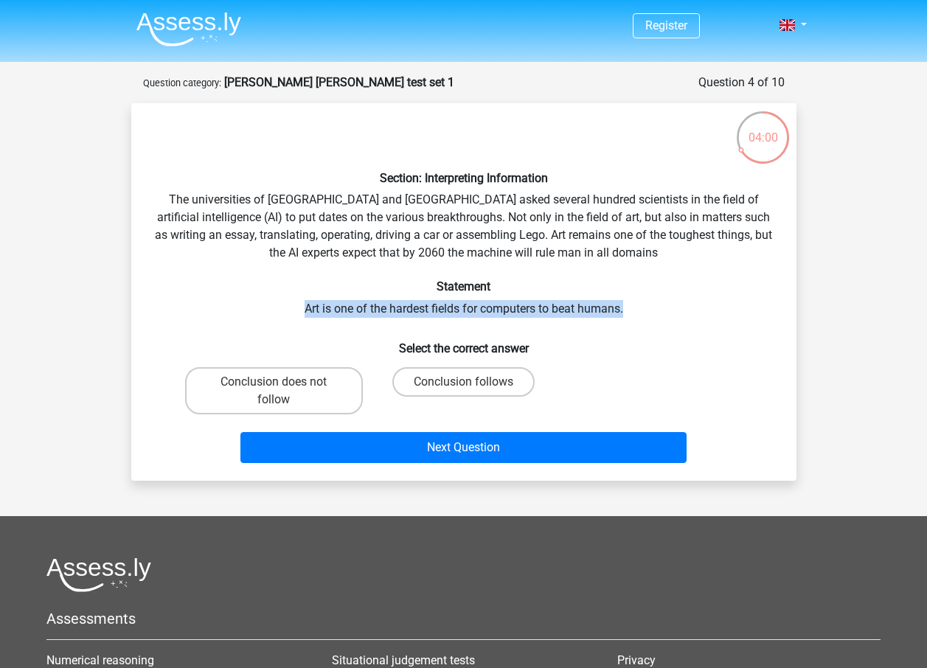
drag, startPoint x: 372, startPoint y: 305, endPoint x: 629, endPoint y: 304, distance: 256.7
click at [629, 304] on div "Section: Interpreting Information The universities of Oxford and Yale asked sev…" at bounding box center [463, 292] width 653 height 354
click at [322, 377] on label "Conclusion does not follow" at bounding box center [274, 390] width 178 height 47
click at [283, 382] on input "Conclusion does not follow" at bounding box center [279, 387] width 10 height 10
radio input "true"
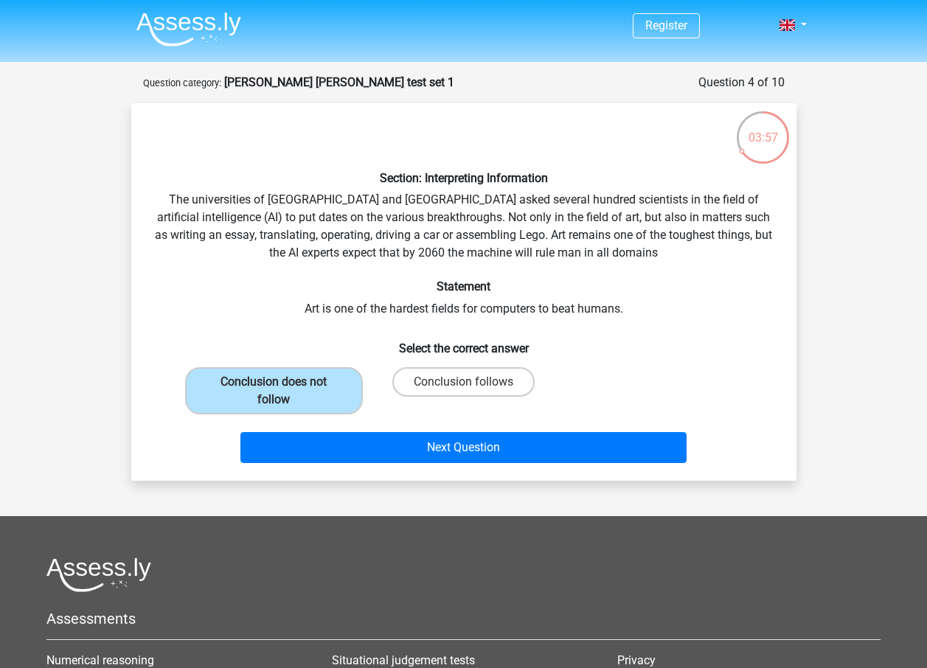
click at [327, 249] on div "Section: Interpreting Information The universities of Oxford and Yale asked sev…" at bounding box center [463, 292] width 653 height 354
drag, startPoint x: 468, startPoint y: 232, endPoint x: 714, endPoint y: 232, distance: 246.4
click at [714, 232] on div "Section: Interpreting Information The universities of Oxford and Yale asked sev…" at bounding box center [463, 292] width 653 height 354
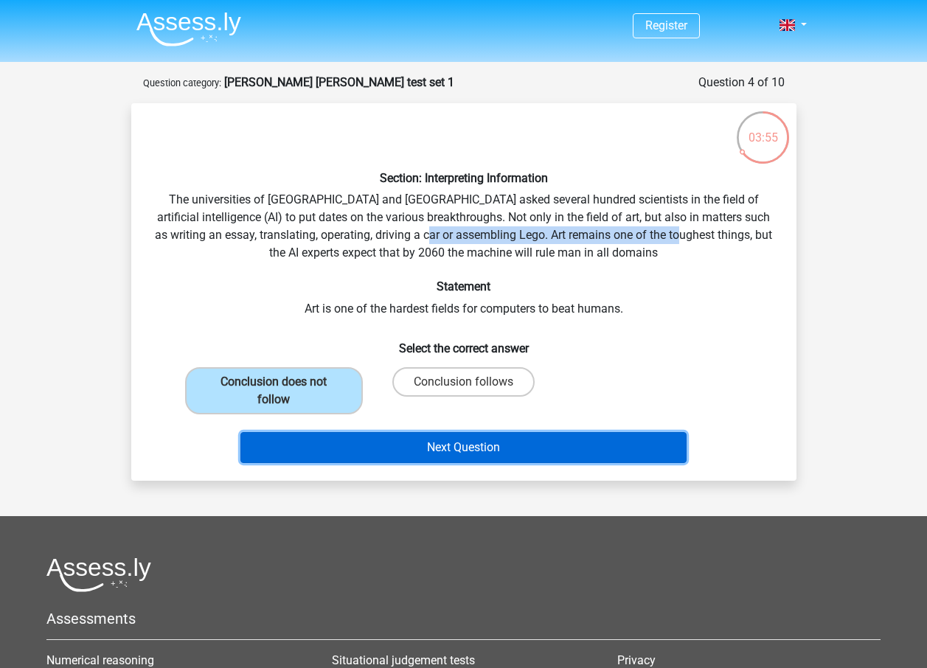
click at [510, 443] on button "Next Question" at bounding box center [463, 447] width 446 height 31
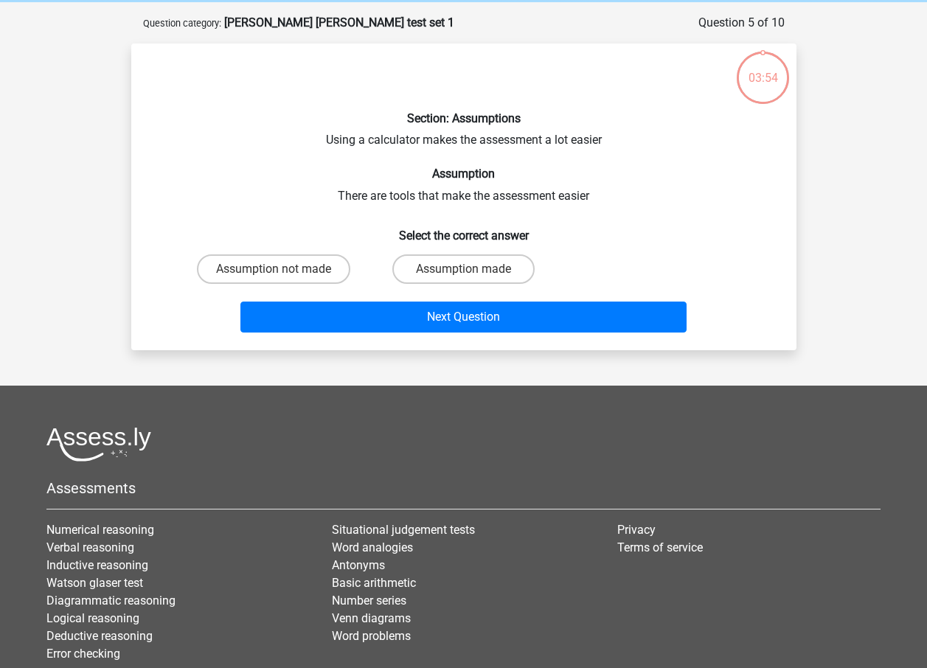
scroll to position [74, 0]
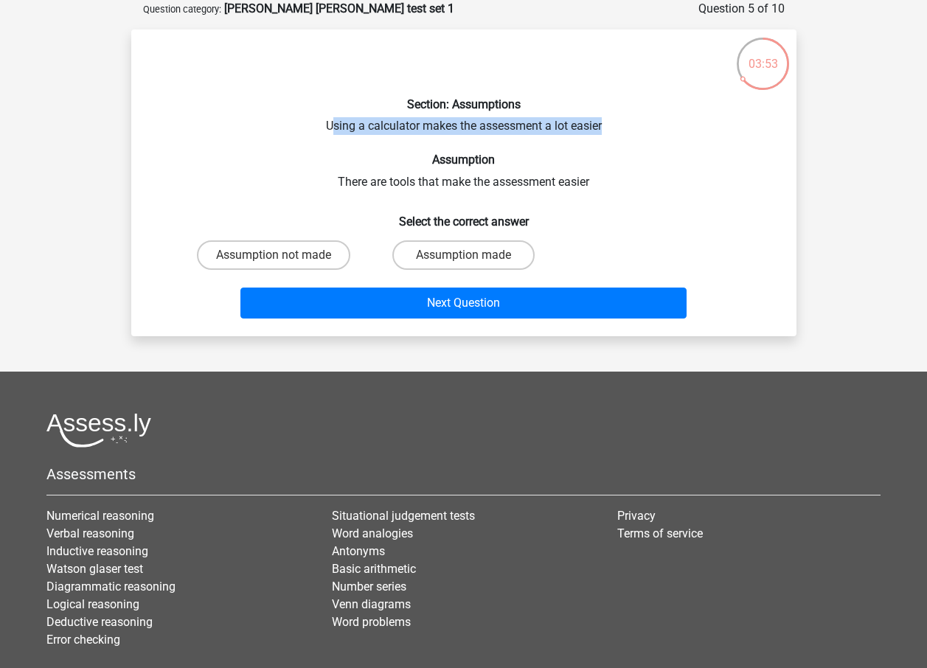
drag, startPoint x: 330, startPoint y: 128, endPoint x: 664, endPoint y: 124, distance: 333.4
click at [664, 124] on div "Section: Assumptions Using a calculator makes the assessment a lot easier Assum…" at bounding box center [463, 182] width 653 height 283
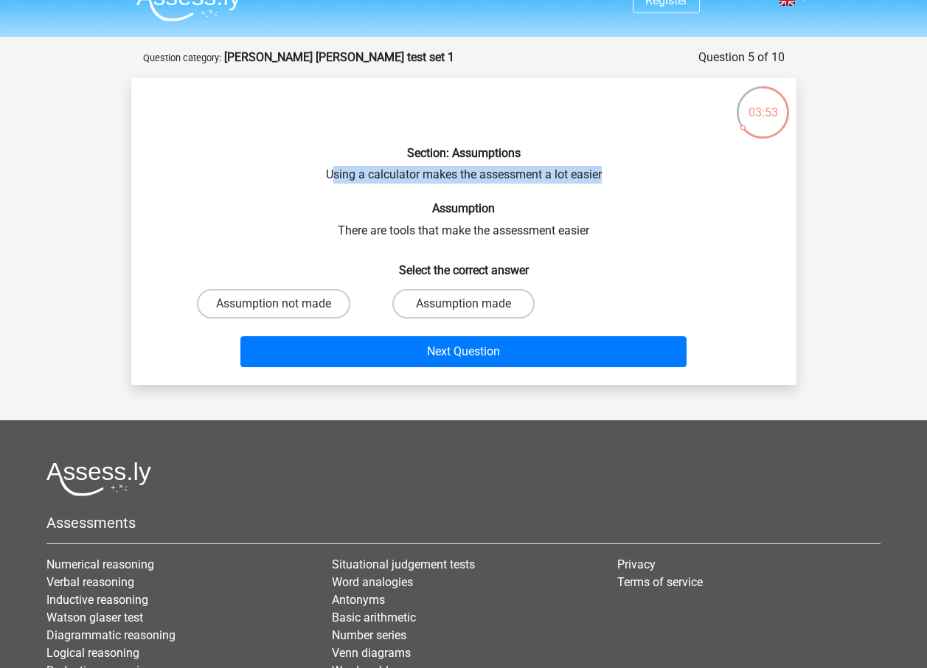
scroll to position [0, 0]
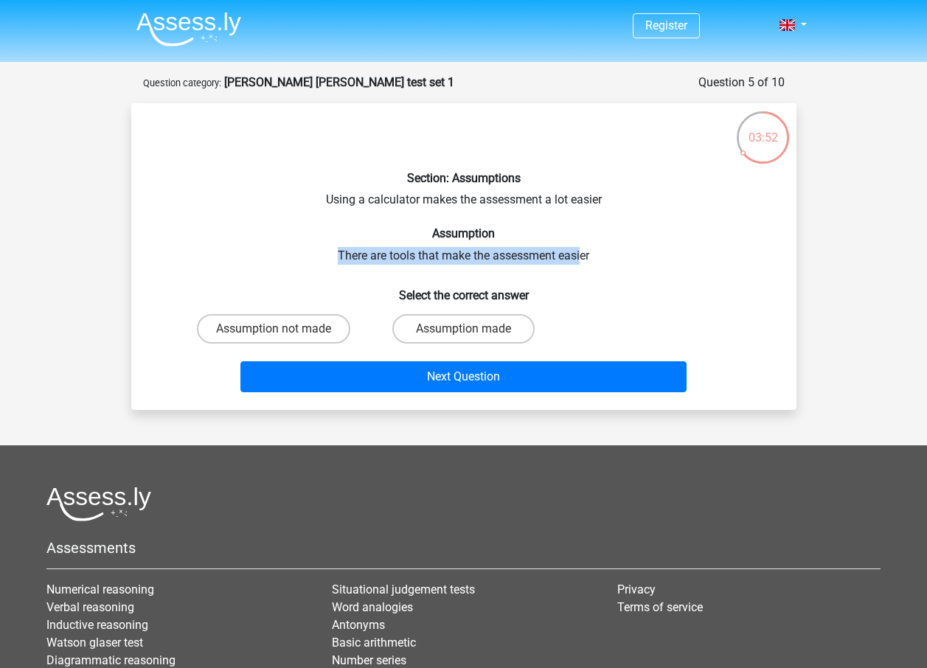
drag, startPoint x: 339, startPoint y: 260, endPoint x: 582, endPoint y: 259, distance: 242.7
click at [582, 259] on div "Section: Assumptions Using a calculator makes the assessment a lot easier Assum…" at bounding box center [463, 256] width 653 height 283
drag, startPoint x: 582, startPoint y: 259, endPoint x: 606, endPoint y: 259, distance: 24.3
click at [606, 259] on div "Section: Assumptions Using a calculator makes the assessment a lot easier Assum…" at bounding box center [463, 256] width 653 height 283
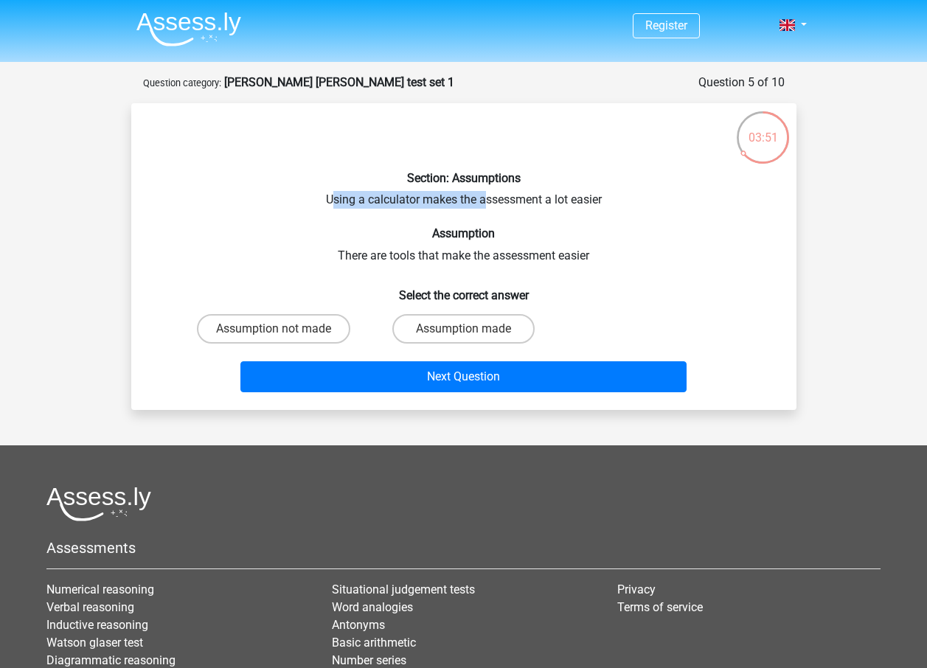
drag, startPoint x: 328, startPoint y: 199, endPoint x: 487, endPoint y: 198, distance: 158.6
click at [487, 198] on div "Section: Assumptions Using a calculator makes the assessment a lot easier Assum…" at bounding box center [463, 256] width 653 height 283
drag, startPoint x: 487, startPoint y: 198, endPoint x: 367, endPoint y: 195, distance: 119.5
click at [367, 195] on div "Section: Assumptions Using a calculator makes the assessment a lot easier Assum…" at bounding box center [463, 256] width 653 height 283
drag, startPoint x: 325, startPoint y: 193, endPoint x: 603, endPoint y: 207, distance: 279.2
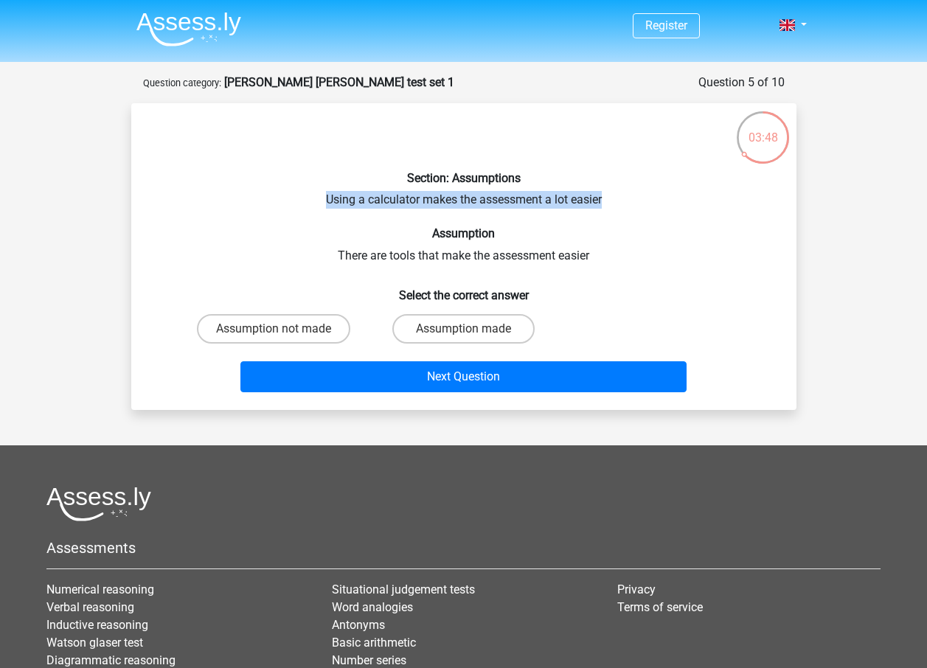
click at [603, 207] on div "Section: Assumptions Using a calculator makes the assessment a lot easier Assum…" at bounding box center [463, 256] width 653 height 283
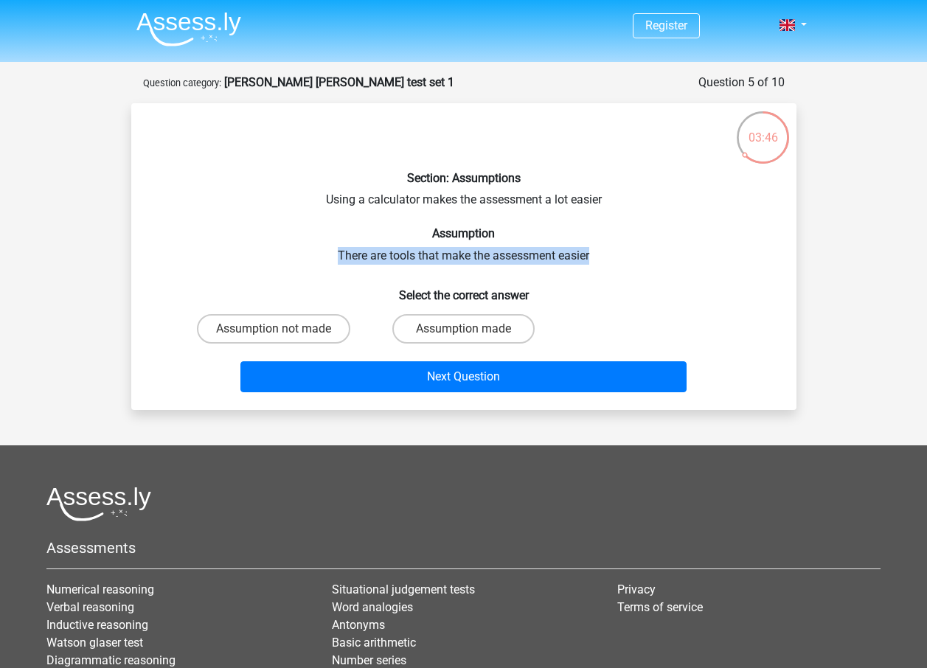
drag, startPoint x: 340, startPoint y: 257, endPoint x: 620, endPoint y: 260, distance: 280.3
click at [620, 260] on div "Section: Assumptions Using a calculator makes the assessment a lot easier Assum…" at bounding box center [463, 256] width 653 height 283
click at [430, 326] on label "Assumption made" at bounding box center [463, 329] width 142 height 30
click at [463, 329] on input "Assumption made" at bounding box center [468, 334] width 10 height 10
radio input "true"
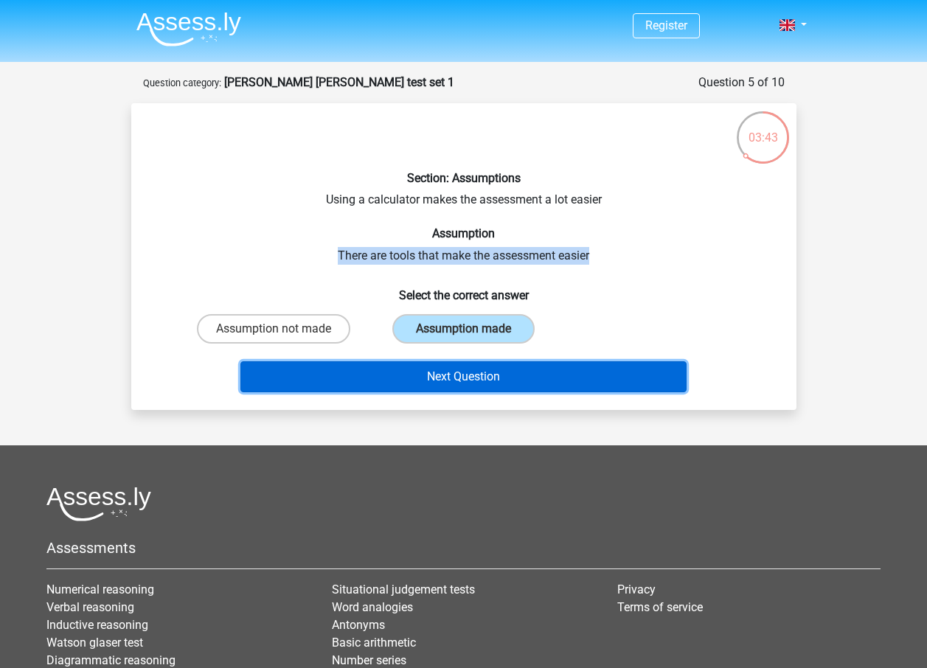
click at [447, 375] on button "Next Question" at bounding box center [463, 376] width 446 height 31
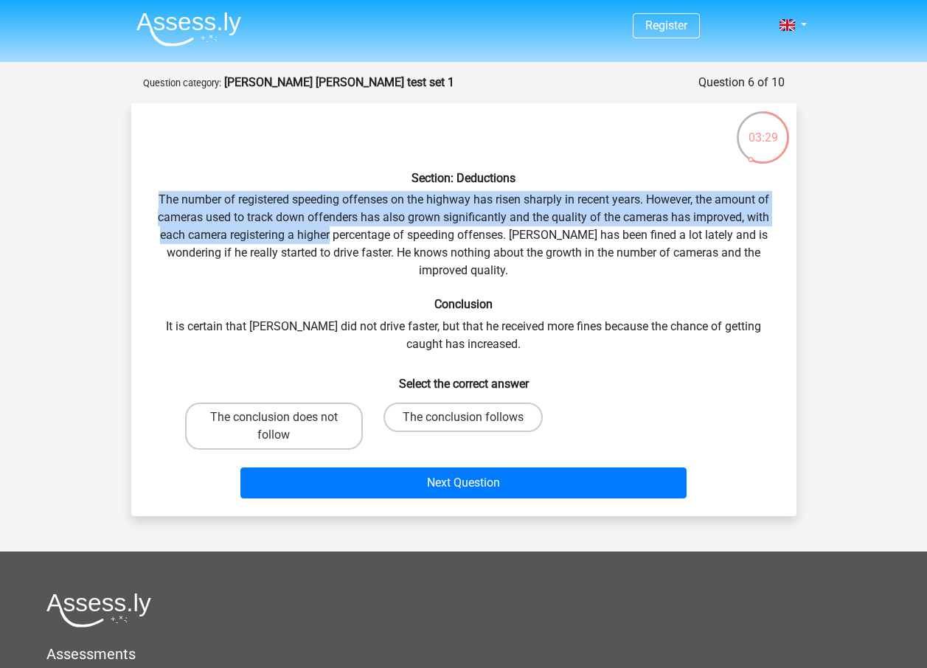
drag, startPoint x: 153, startPoint y: 201, endPoint x: 332, endPoint y: 240, distance: 182.7
click at [332, 240] on div "Section: Deductions The number of registered speeding offenses on the highway h…" at bounding box center [463, 309] width 653 height 389
click at [850, 269] on div "Register Nederlands English" at bounding box center [463, 470] width 927 height 941
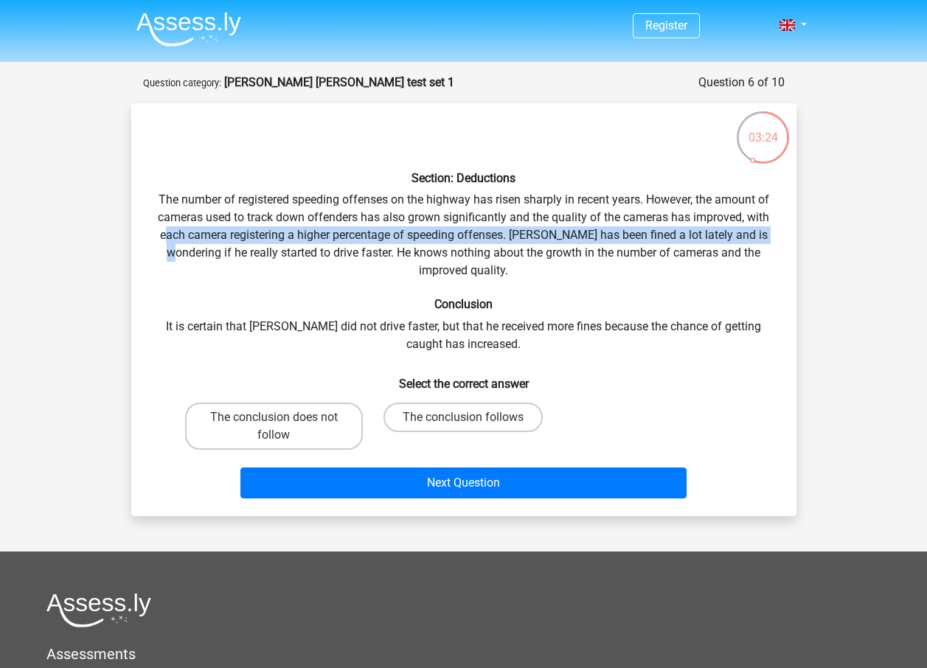
drag, startPoint x: 164, startPoint y: 233, endPoint x: 775, endPoint y: 235, distance: 610.7
click at [775, 235] on div "Section: Deductions The number of registered speeding offenses on the highway h…" at bounding box center [463, 309] width 653 height 389
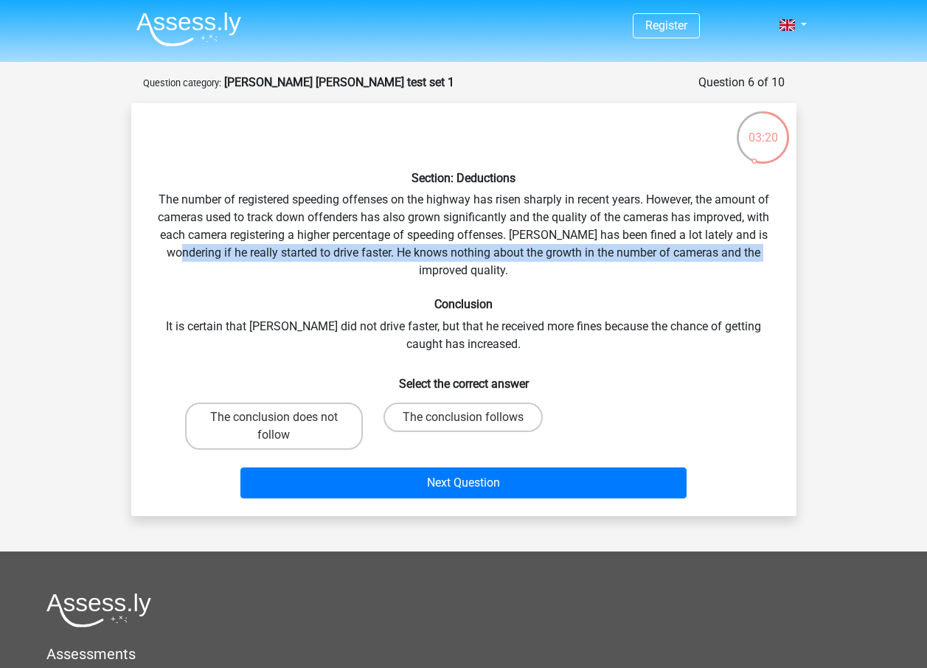
drag, startPoint x: 174, startPoint y: 247, endPoint x: 788, endPoint y: 257, distance: 614.5
click at [788, 257] on div "Section: Deductions The number of registered speeding offenses on the highway h…" at bounding box center [463, 309] width 653 height 389
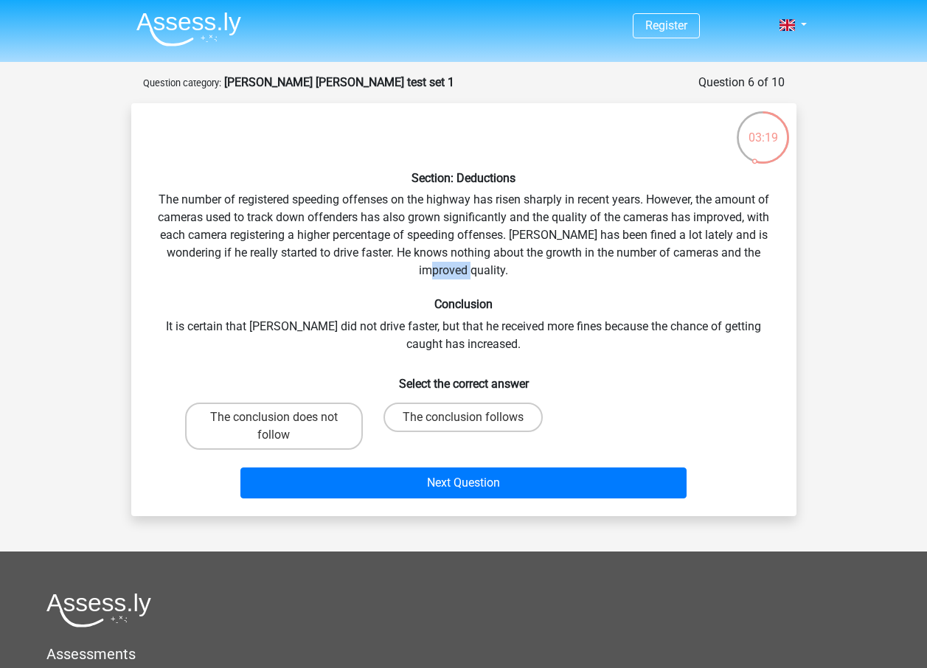
drag, startPoint x: 451, startPoint y: 274, endPoint x: 507, endPoint y: 269, distance: 57.0
click at [507, 269] on div "Section: Deductions The number of registered speeding offenses on the highway h…" at bounding box center [463, 309] width 653 height 389
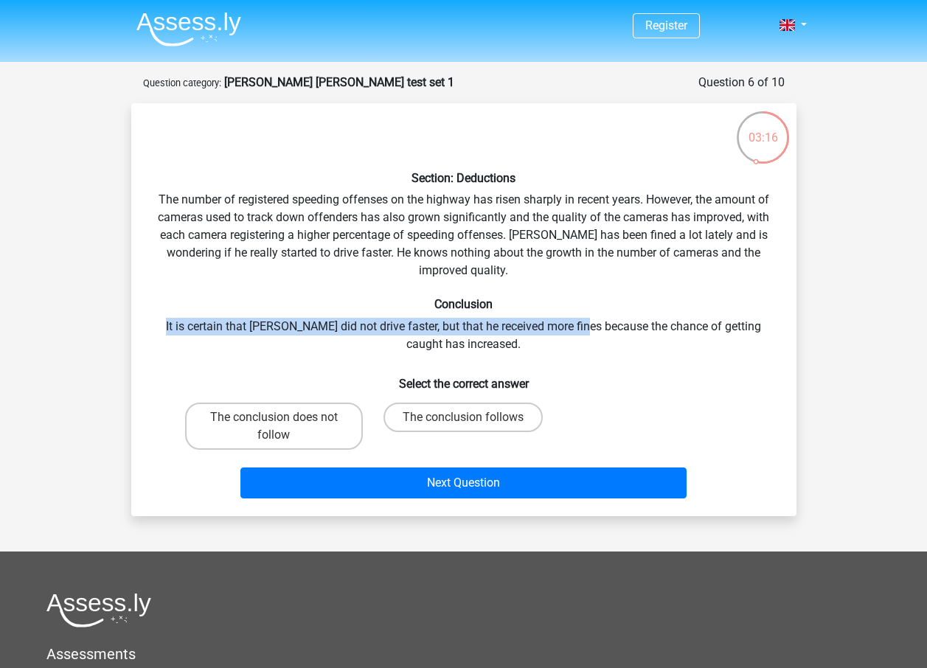
drag, startPoint x: 156, startPoint y: 322, endPoint x: 578, endPoint y: 324, distance: 422.6
click at [578, 324] on div "Section: Deductions The number of registered speeding offenses on the highway h…" at bounding box center [463, 309] width 653 height 389
drag, startPoint x: 578, startPoint y: 324, endPoint x: 367, endPoint y: 320, distance: 211.7
click at [367, 320] on div "Section: Deductions The number of registered speeding offenses on the highway h…" at bounding box center [463, 309] width 653 height 389
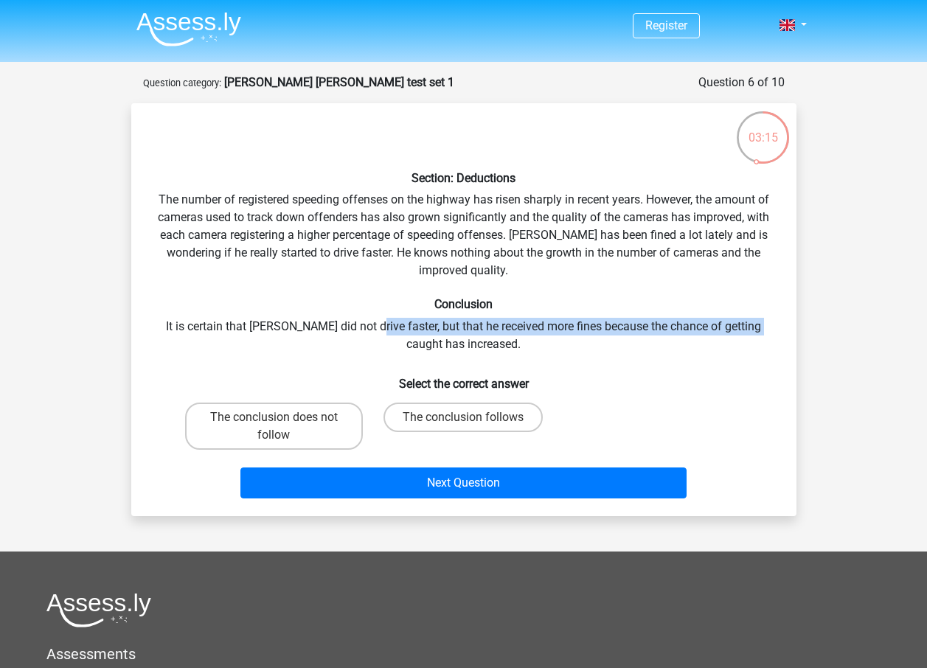
drag, startPoint x: 359, startPoint y: 326, endPoint x: 752, endPoint y: 335, distance: 393.2
click at [752, 335] on div "Section: Deductions The number of registered speeding offenses on the highway h…" at bounding box center [463, 309] width 653 height 389
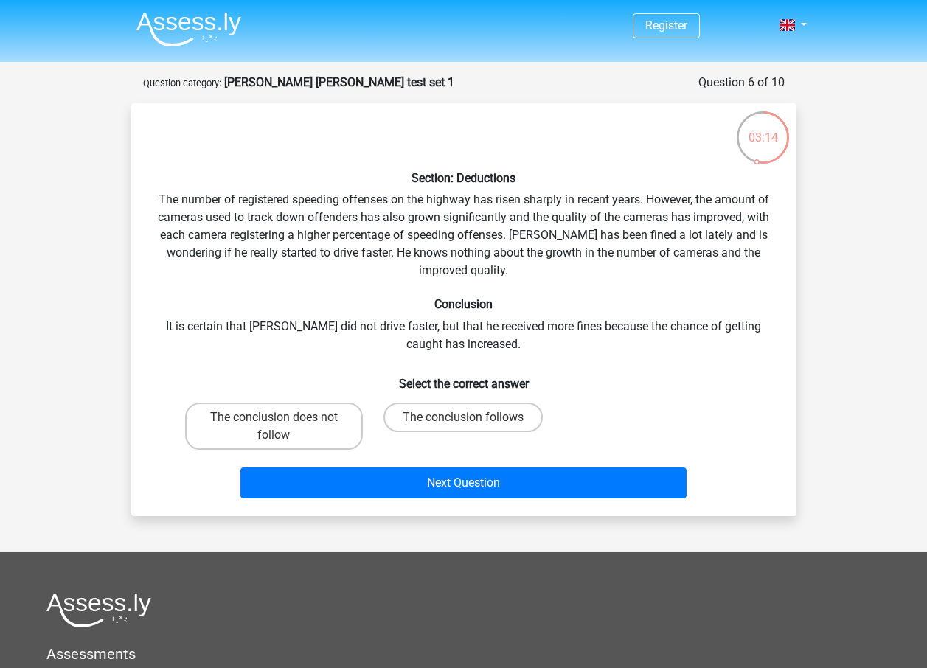
drag, startPoint x: 752, startPoint y: 335, endPoint x: 555, endPoint y: 349, distance: 197.4
click at [555, 349] on div "Section: Deductions The number of registered speeding offenses on the highway h…" at bounding box center [463, 309] width 653 height 389
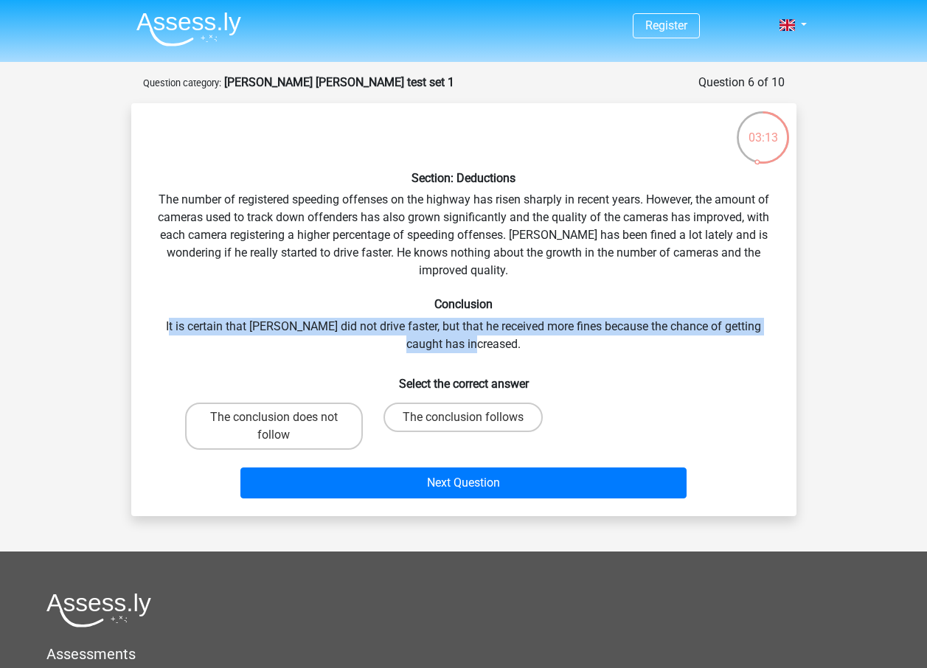
drag, startPoint x: 401, startPoint y: 348, endPoint x: 167, endPoint y: 322, distance: 234.6
click at [167, 322] on div "Section: Deductions The number of registered speeding offenses on the highway h…" at bounding box center [463, 309] width 653 height 389
click at [513, 197] on div "Section: Deductions The number of registered speeding offenses on the highway h…" at bounding box center [463, 309] width 653 height 389
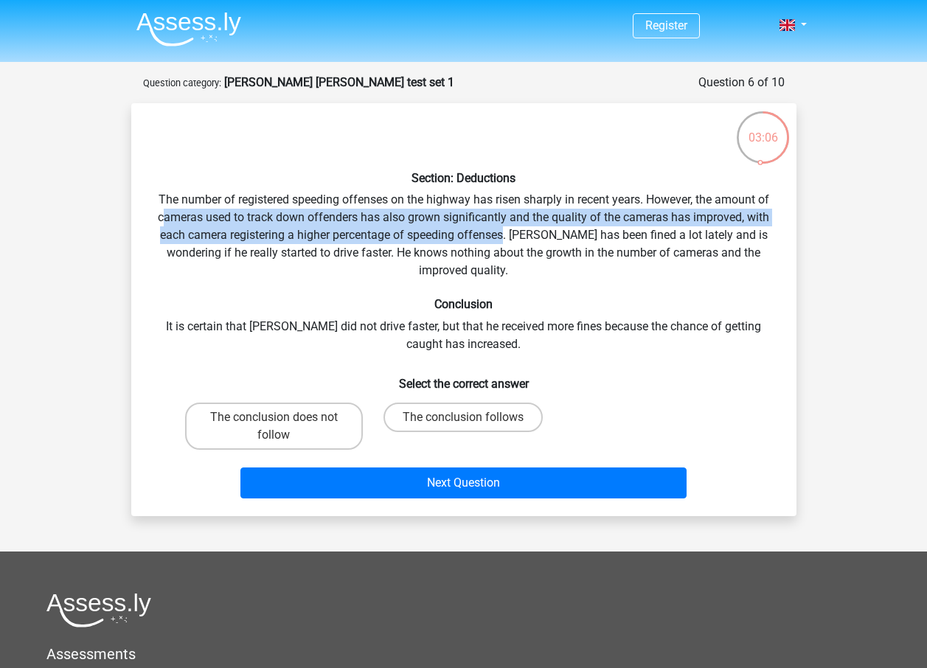
drag, startPoint x: 165, startPoint y: 218, endPoint x: 507, endPoint y: 237, distance: 342.0
click at [507, 237] on div "Section: Deductions The number of registered speeding offenses on the highway h…" at bounding box center [463, 309] width 653 height 389
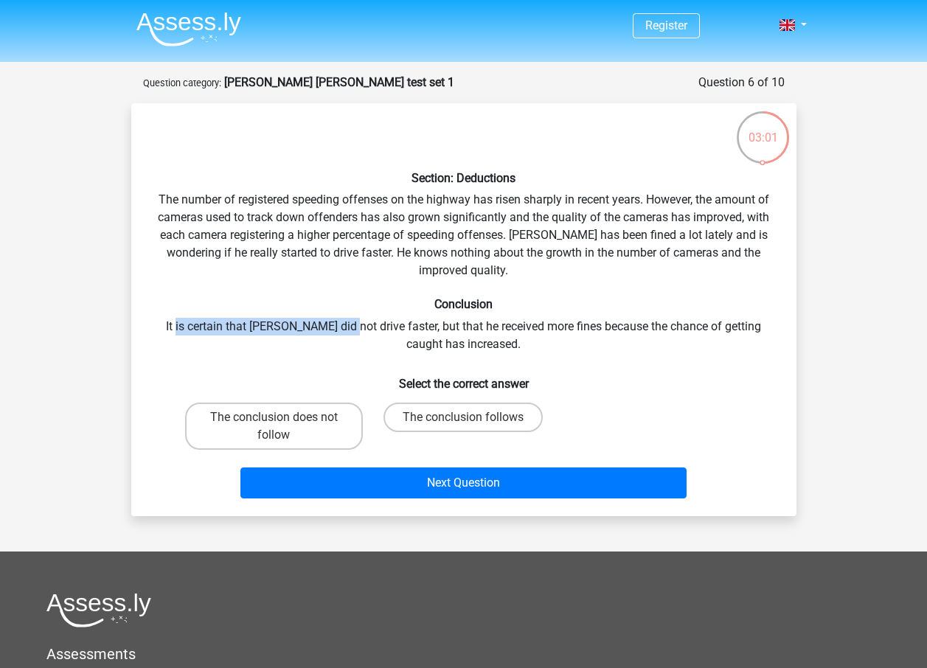
drag, startPoint x: 173, startPoint y: 322, endPoint x: 338, endPoint y: 325, distance: 164.5
click at [338, 325] on div "Section: Deductions The number of registered speeding offenses on the highway h…" at bounding box center [463, 309] width 653 height 389
click at [314, 412] on label "The conclusion does not follow" at bounding box center [274, 426] width 178 height 47
click at [283, 417] on input "The conclusion does not follow" at bounding box center [279, 422] width 10 height 10
radio input "true"
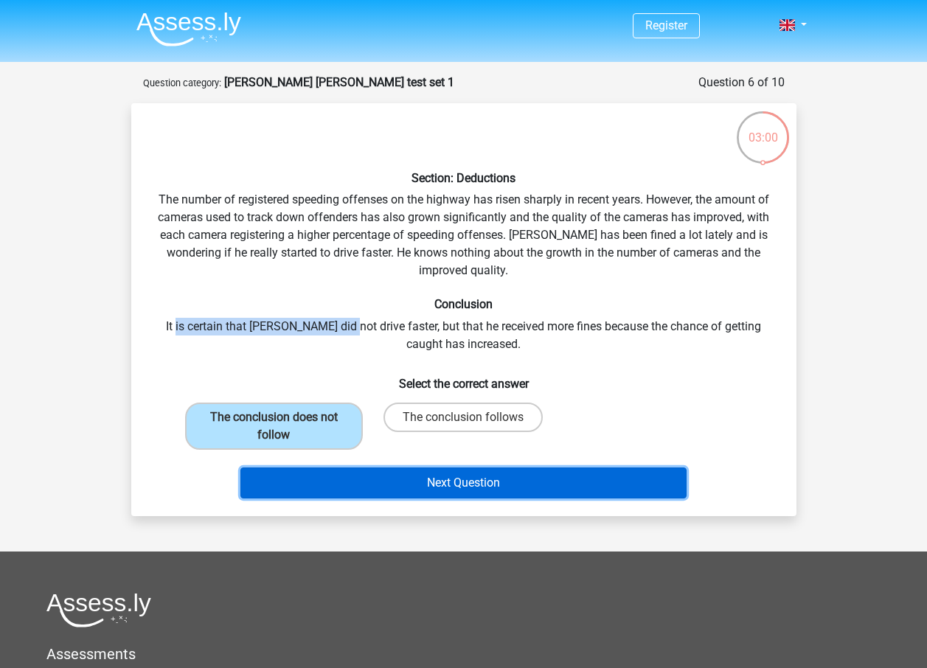
click at [497, 474] on button "Next Question" at bounding box center [463, 483] width 446 height 31
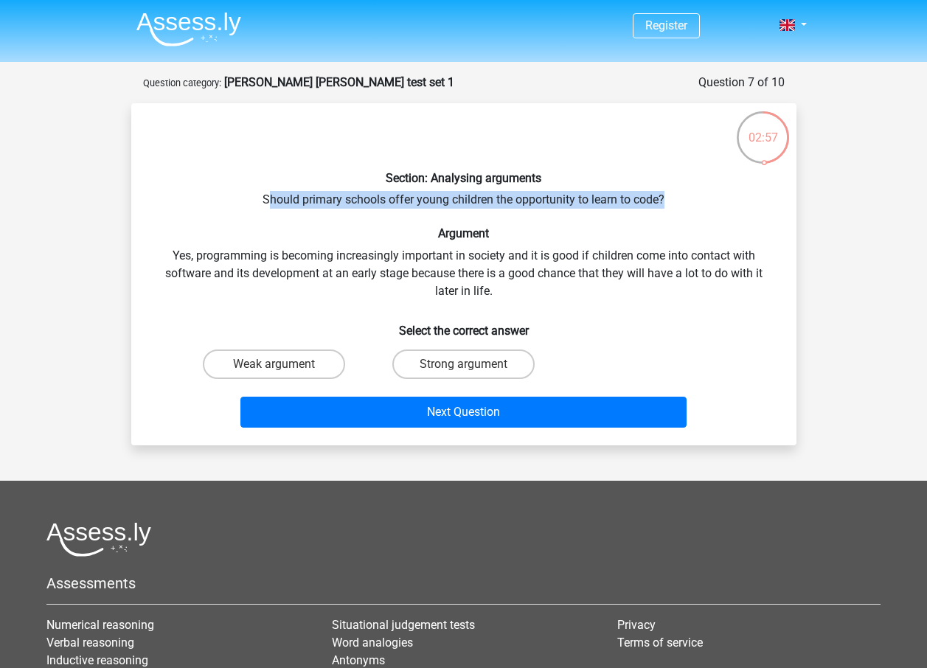
drag, startPoint x: 267, startPoint y: 201, endPoint x: 665, endPoint y: 200, distance: 397.6
click at [665, 200] on div "Section: Analysing arguments Should primary schools offer young children the op…" at bounding box center [463, 274] width 653 height 319
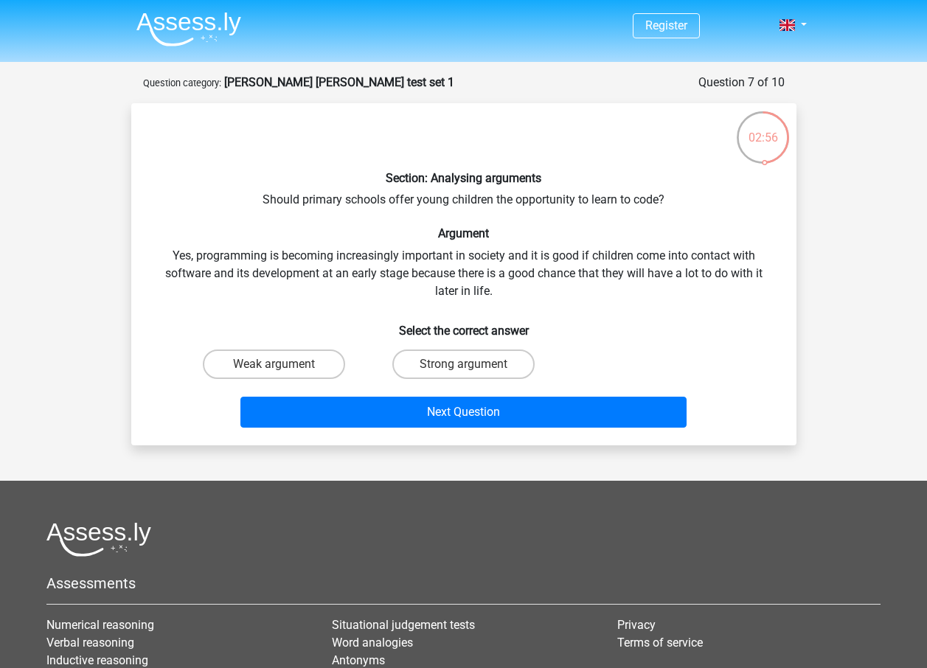
click at [326, 209] on div "Section: Analysing arguments Should primary schools offer young children the op…" at bounding box center [463, 274] width 653 height 319
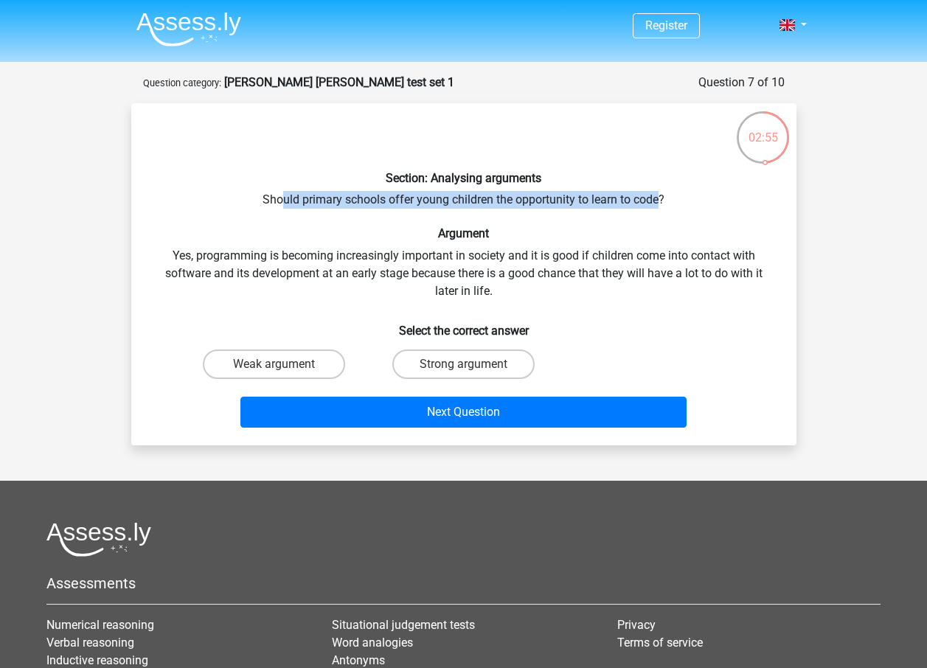
drag, startPoint x: 279, startPoint y: 197, endPoint x: 662, endPoint y: 198, distance: 383.5
click at [662, 198] on div "Section: Analysing arguments Should primary schools offer young children the op…" at bounding box center [463, 274] width 653 height 319
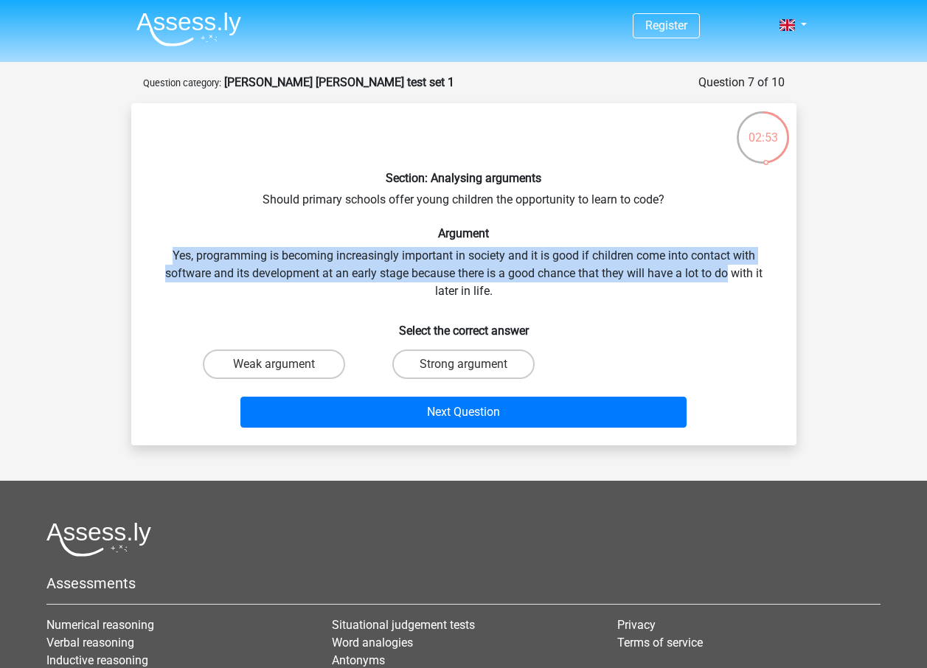
drag, startPoint x: 173, startPoint y: 256, endPoint x: 726, endPoint y: 277, distance: 552.8
click at [726, 277] on div "Section: Analysing arguments Should primary schools offer young children the op…" at bounding box center [463, 274] width 653 height 319
click at [454, 351] on label "Strong argument" at bounding box center [463, 365] width 142 height 30
click at [463, 364] on input "Strong argument" at bounding box center [468, 369] width 10 height 10
radio input "true"
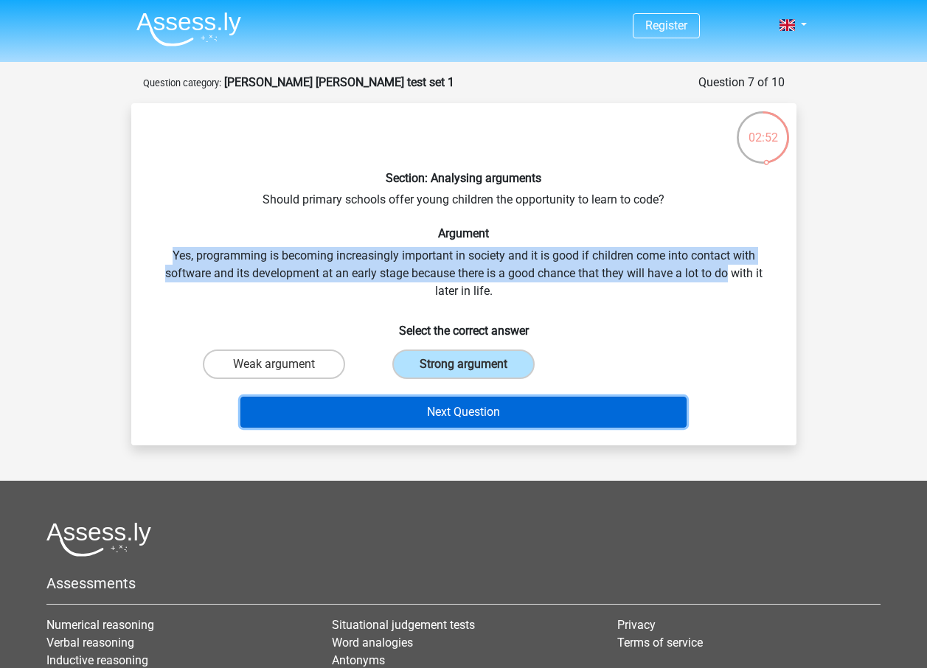
click at [532, 398] on button "Next Question" at bounding box center [463, 412] width 446 height 31
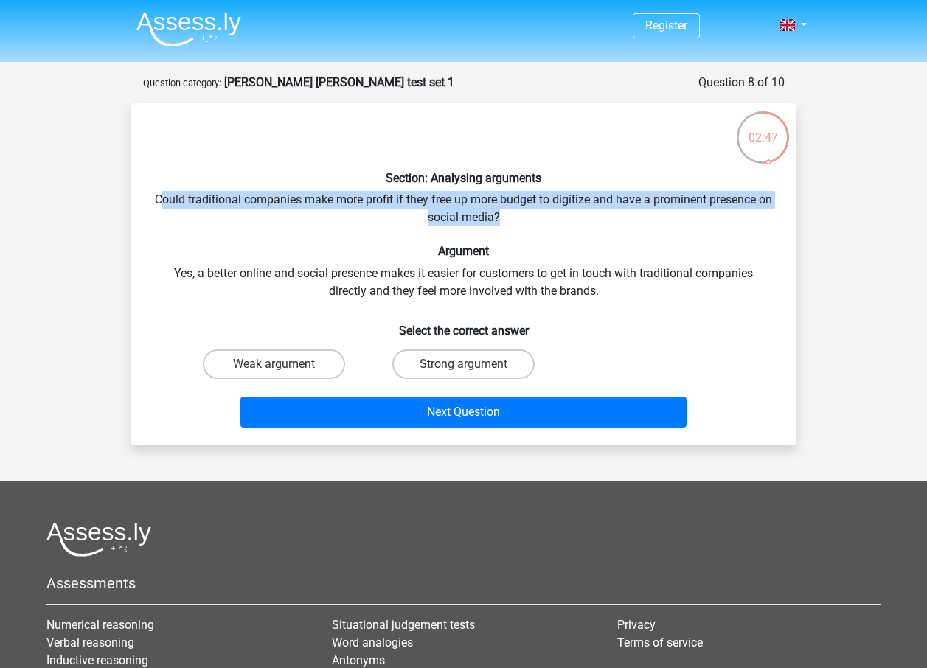
drag, startPoint x: 207, startPoint y: 201, endPoint x: 766, endPoint y: 223, distance: 560.2
click at [766, 223] on div "Section: Analysing arguments Could traditional companies make more profit if th…" at bounding box center [463, 274] width 653 height 319
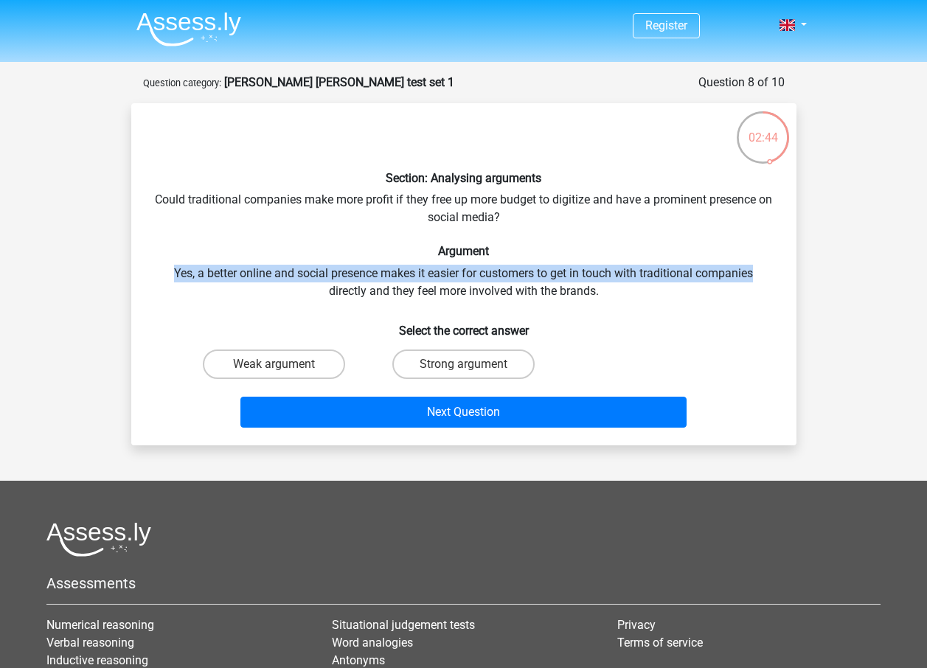
drag, startPoint x: 162, startPoint y: 274, endPoint x: 761, endPoint y: 281, distance: 599.7
click at [761, 281] on div "Section: Analysing arguments Could traditional companies make more profit if th…" at bounding box center [463, 274] width 653 height 319
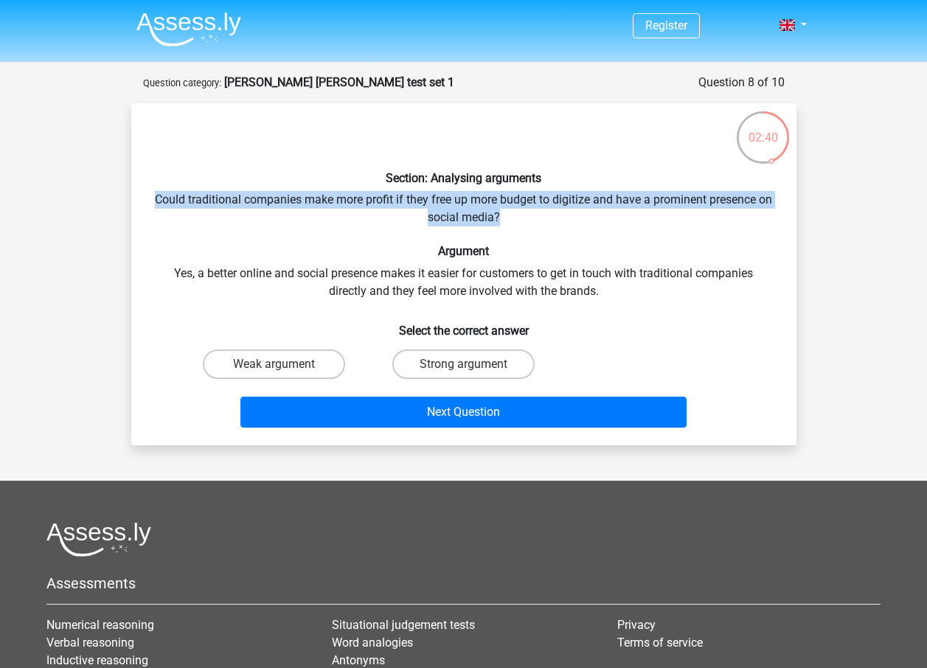
drag, startPoint x: 164, startPoint y: 188, endPoint x: 548, endPoint y: 218, distance: 385.4
click at [548, 218] on div "Section: Analysing arguments Could traditional companies make more profit if th…" at bounding box center [463, 274] width 653 height 319
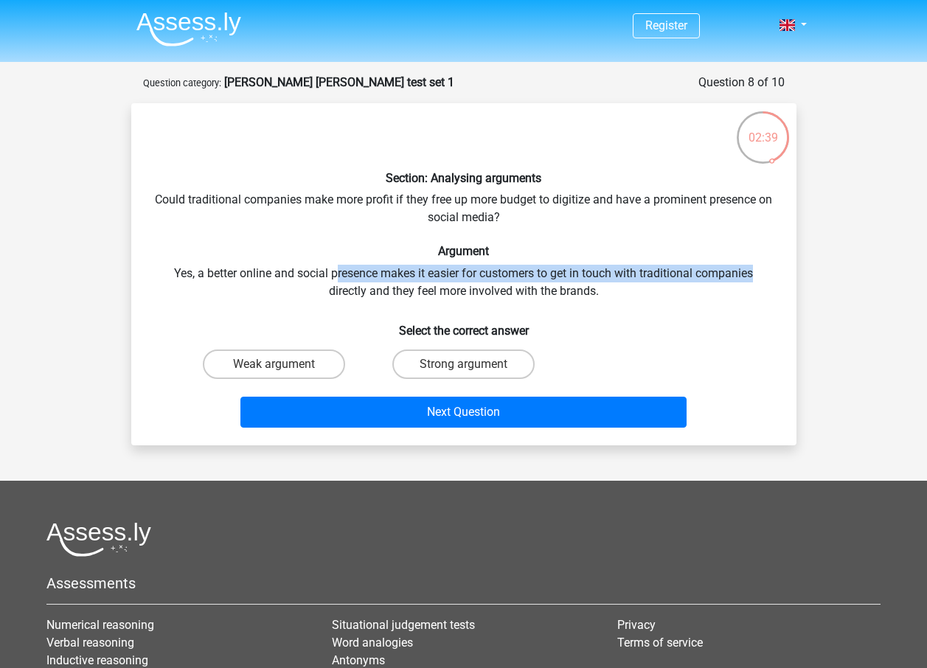
drag, startPoint x: 333, startPoint y: 274, endPoint x: 762, endPoint y: 275, distance: 428.5
click at [762, 275] on div "Section: Analysing arguments Could traditional companies make more profit if th…" at bounding box center [463, 274] width 653 height 319
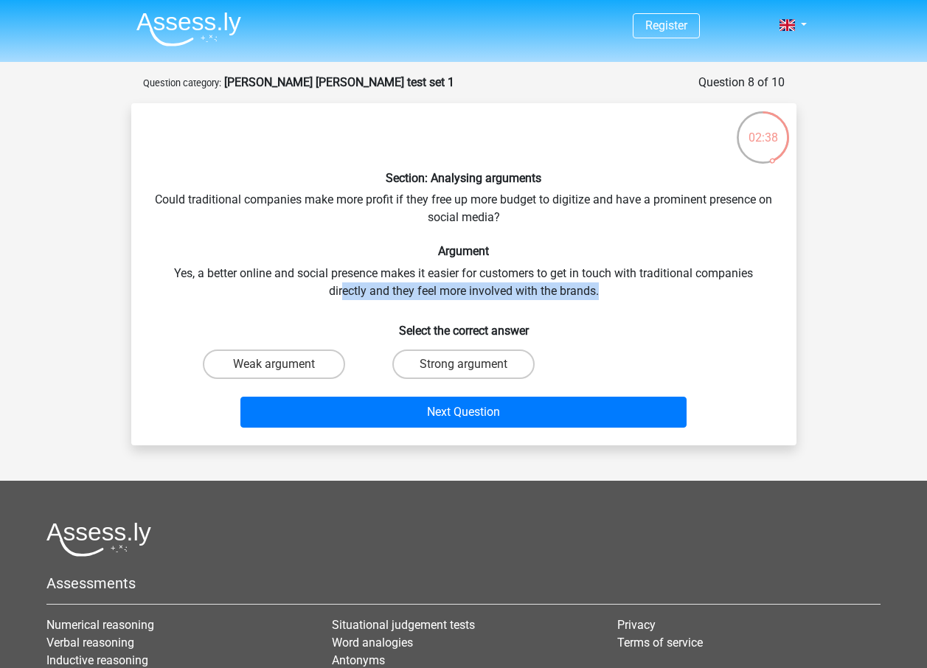
drag, startPoint x: 341, startPoint y: 294, endPoint x: 629, endPoint y: 289, distance: 287.7
click at [629, 289] on div "Section: Analysing arguments Could traditional companies make more profit if th…" at bounding box center [463, 274] width 653 height 319
drag, startPoint x: 629, startPoint y: 289, endPoint x: 589, endPoint y: 296, distance: 41.1
click at [589, 296] on div "Section: Analysing arguments Could traditional companies make more profit if th…" at bounding box center [463, 274] width 653 height 319
click at [454, 364] on label "Strong argument" at bounding box center [463, 365] width 142 height 30
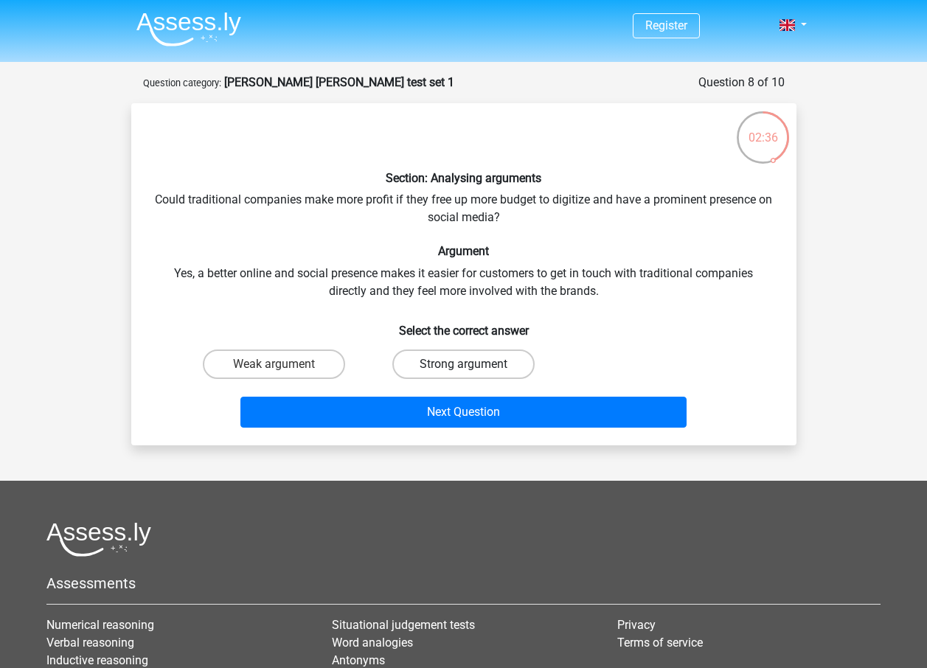
click at [463, 364] on input "Strong argument" at bounding box center [468, 369] width 10 height 10
radio input "true"
click at [496, 429] on div "Next Question" at bounding box center [463, 415] width 569 height 37
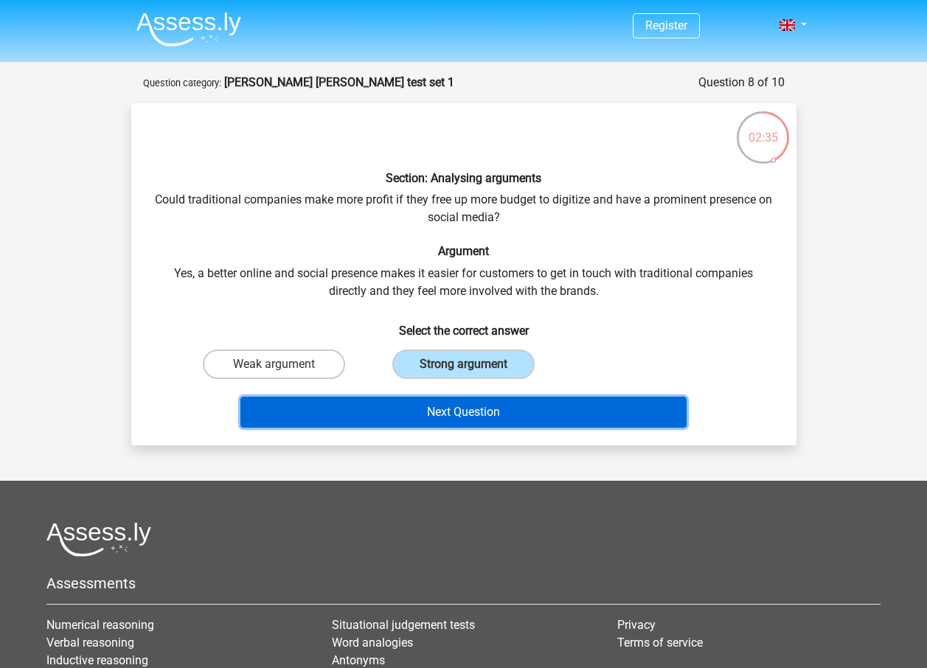
click at [507, 417] on button "Next Question" at bounding box center [463, 412] width 446 height 31
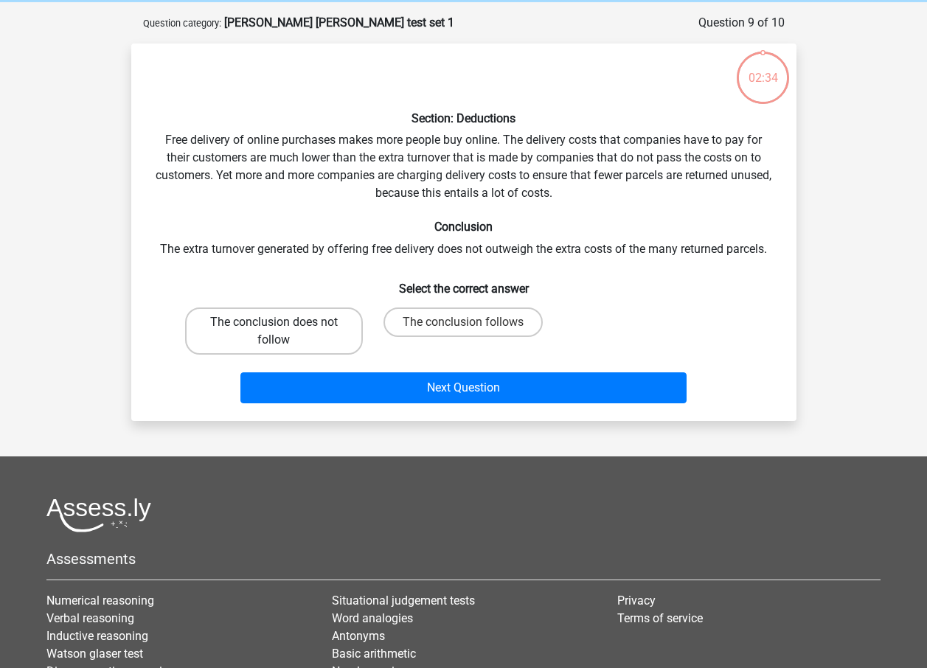
scroll to position [74, 0]
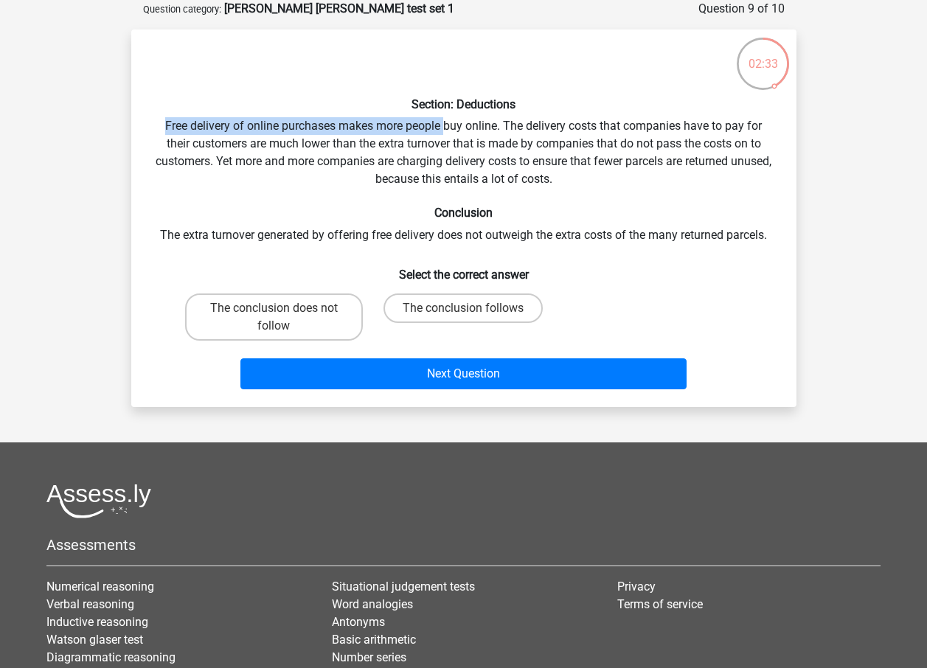
drag, startPoint x: 159, startPoint y: 122, endPoint x: 443, endPoint y: 135, distance: 284.3
click at [443, 135] on div "Section: Deductions Free delivery of online purchases makes more people buy onl…" at bounding box center [463, 218] width 653 height 354
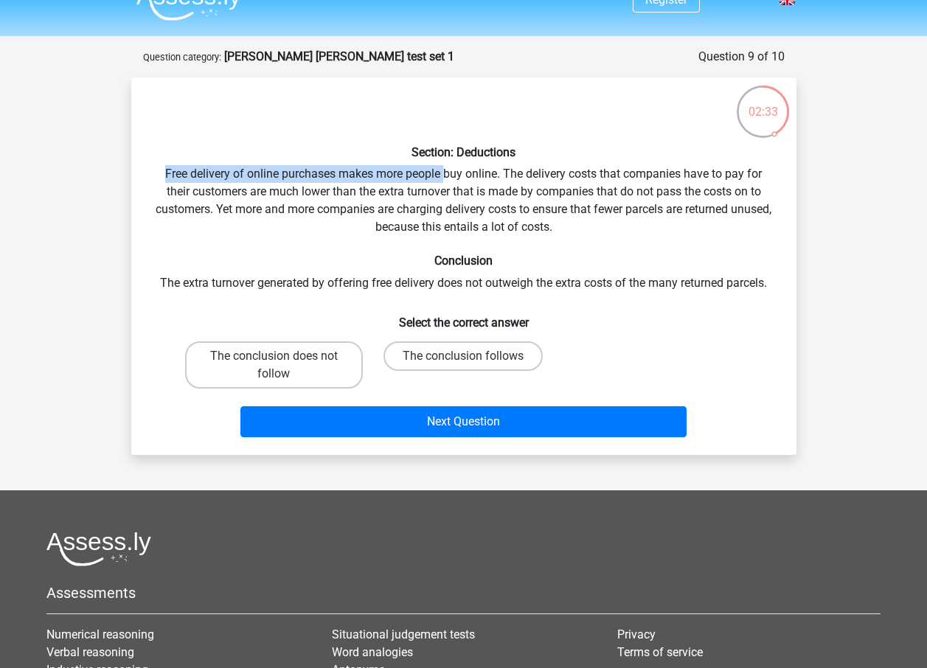
scroll to position [0, 0]
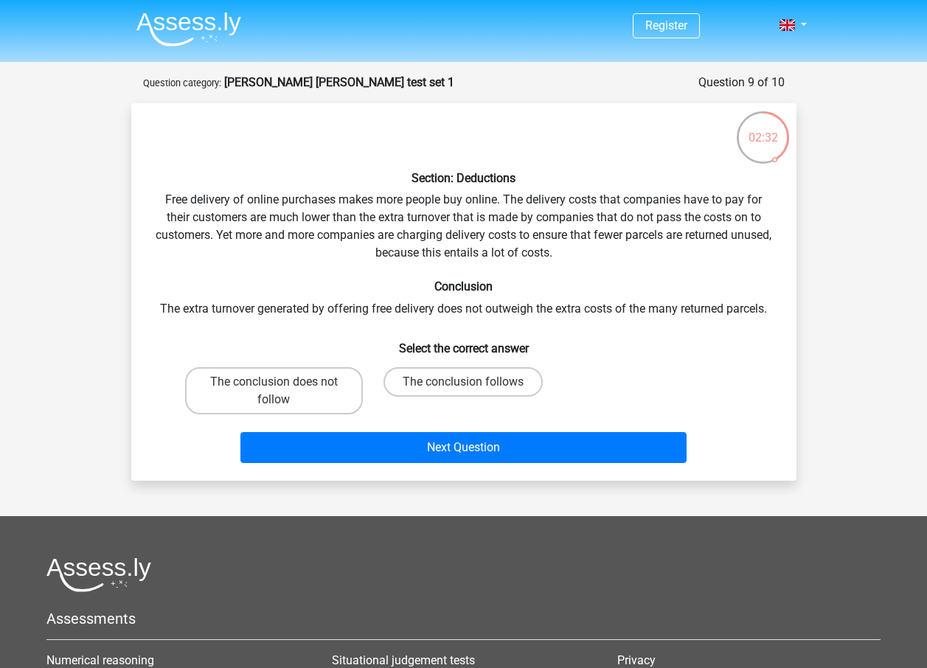
click at [198, 215] on div "Section: Deductions Free delivery of online purchases makes more people buy onl…" at bounding box center [463, 292] width 653 height 354
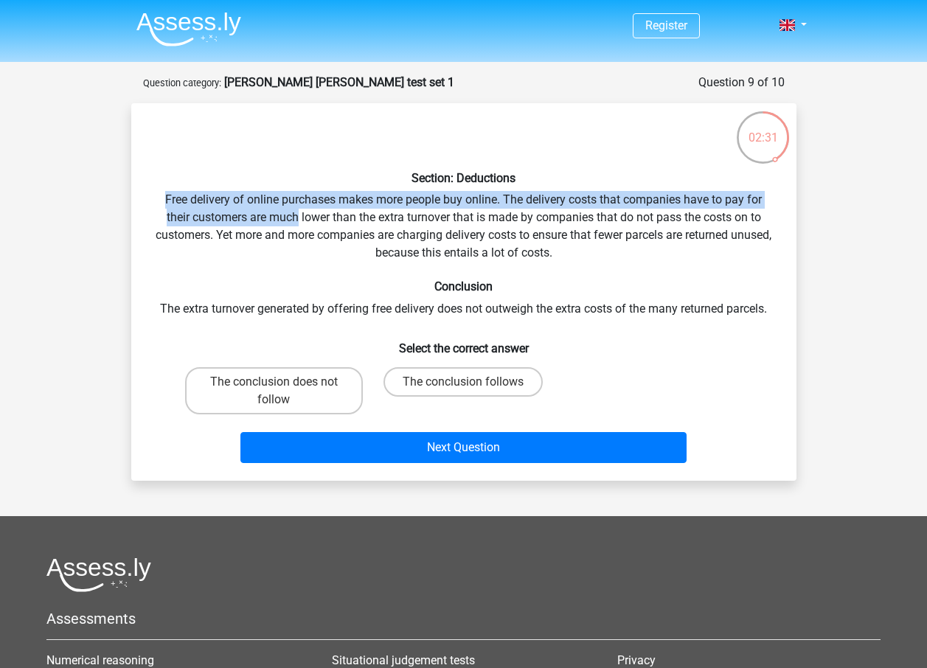
drag, startPoint x: 152, startPoint y: 198, endPoint x: 297, endPoint y: 212, distance: 145.9
click at [297, 212] on div "Section: Deductions Free delivery of online purchases makes more people buy onl…" at bounding box center [463, 292] width 653 height 354
click at [263, 229] on div "Section: Deductions Free delivery of online purchases makes more people buy onl…" at bounding box center [463, 292] width 653 height 354
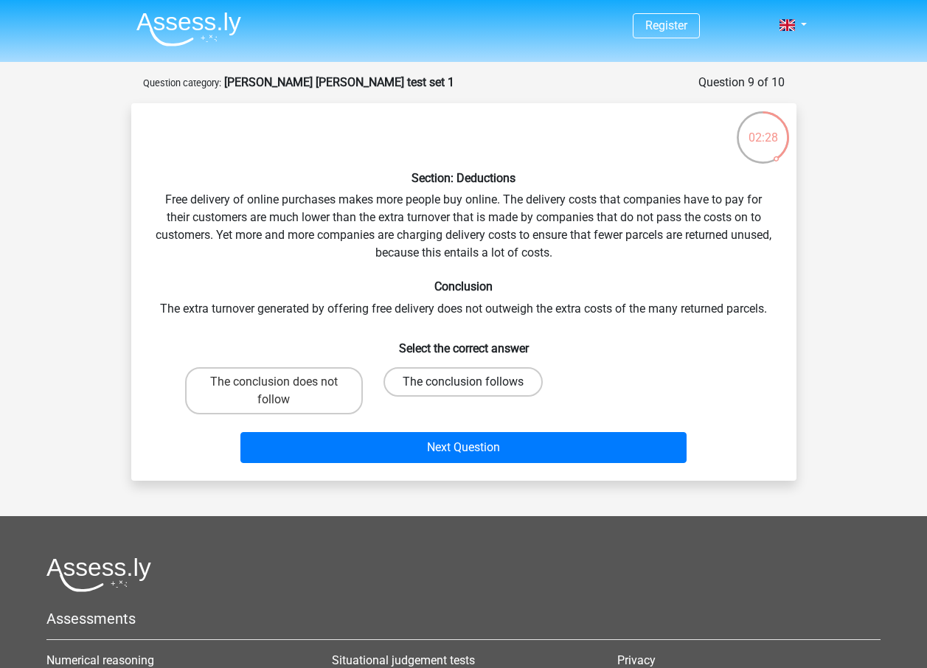
click at [474, 381] on label "The conclusion follows" at bounding box center [463, 382] width 159 height 30
click at [473, 382] on input "The conclusion follows" at bounding box center [468, 387] width 10 height 10
radio input "true"
click at [300, 379] on label "The conclusion does not follow" at bounding box center [274, 390] width 178 height 47
click at [283, 382] on input "The conclusion does not follow" at bounding box center [279, 387] width 10 height 10
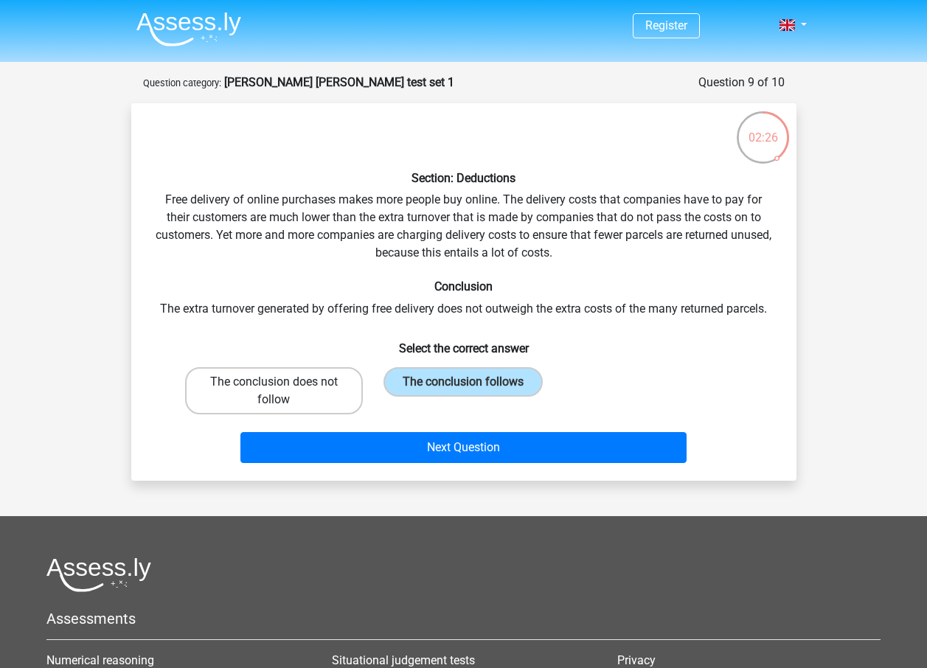
radio input "true"
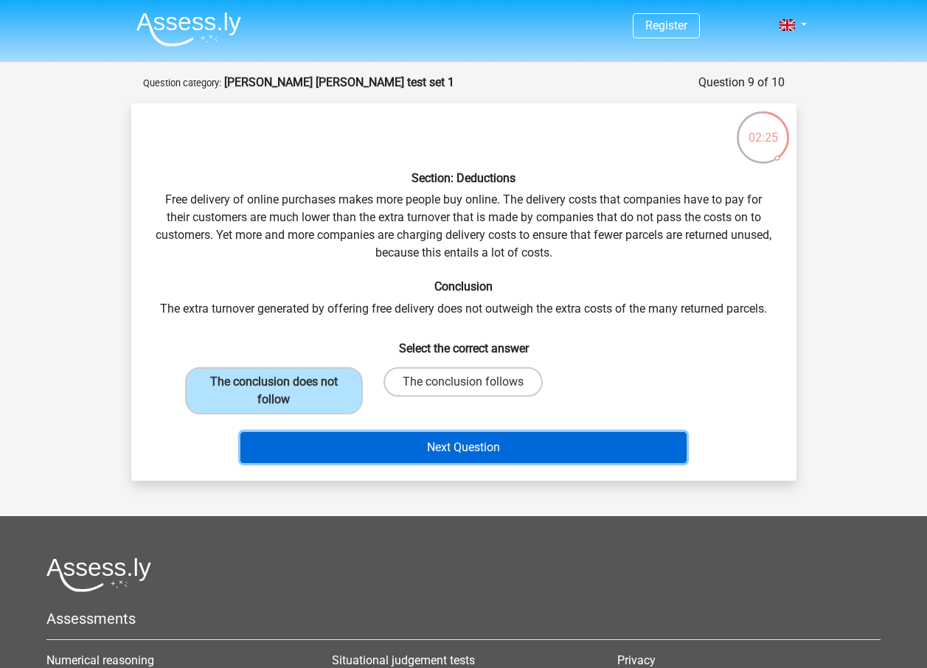
click at [457, 448] on button "Next Question" at bounding box center [463, 447] width 446 height 31
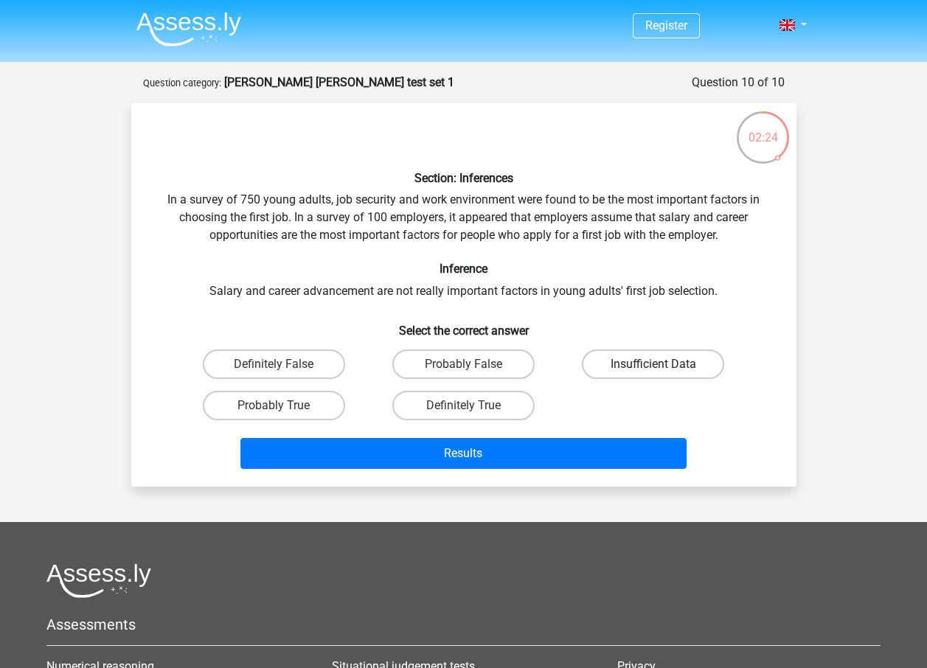
click at [617, 370] on label "Insufficient Data" at bounding box center [653, 365] width 142 height 30
click at [653, 370] on input "Insufficient Data" at bounding box center [658, 369] width 10 height 10
radio input "true"
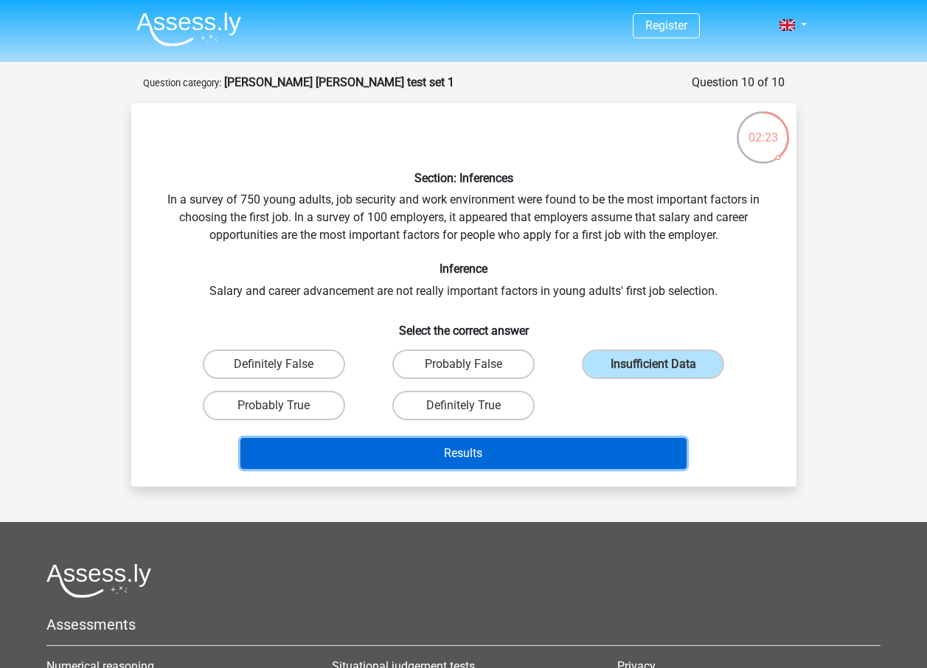
drag, startPoint x: 508, startPoint y: 442, endPoint x: 547, endPoint y: 424, distance: 42.2
click at [507, 442] on button "Results" at bounding box center [463, 453] width 446 height 31
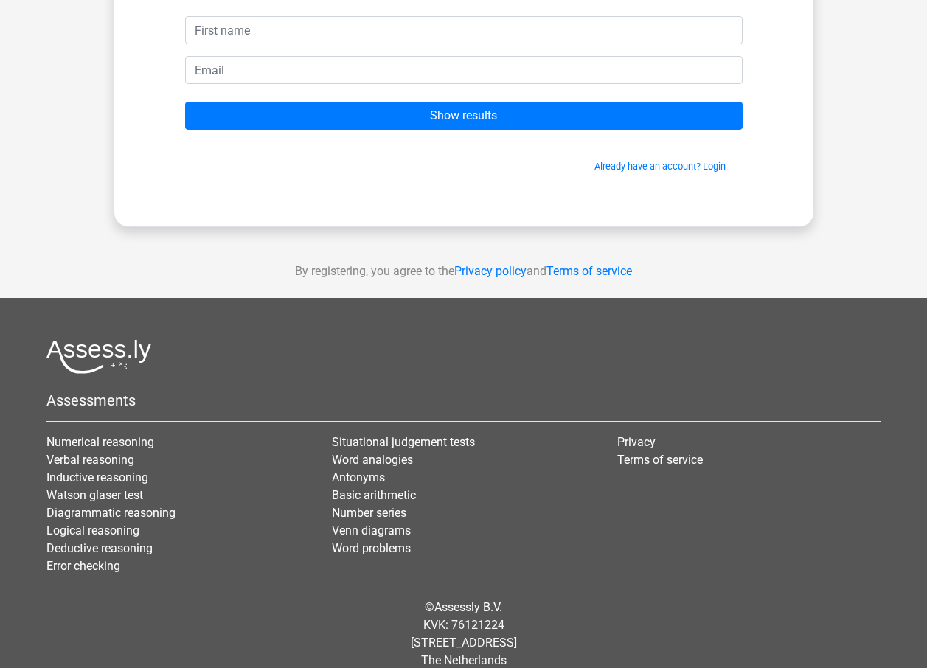
scroll to position [148, 0]
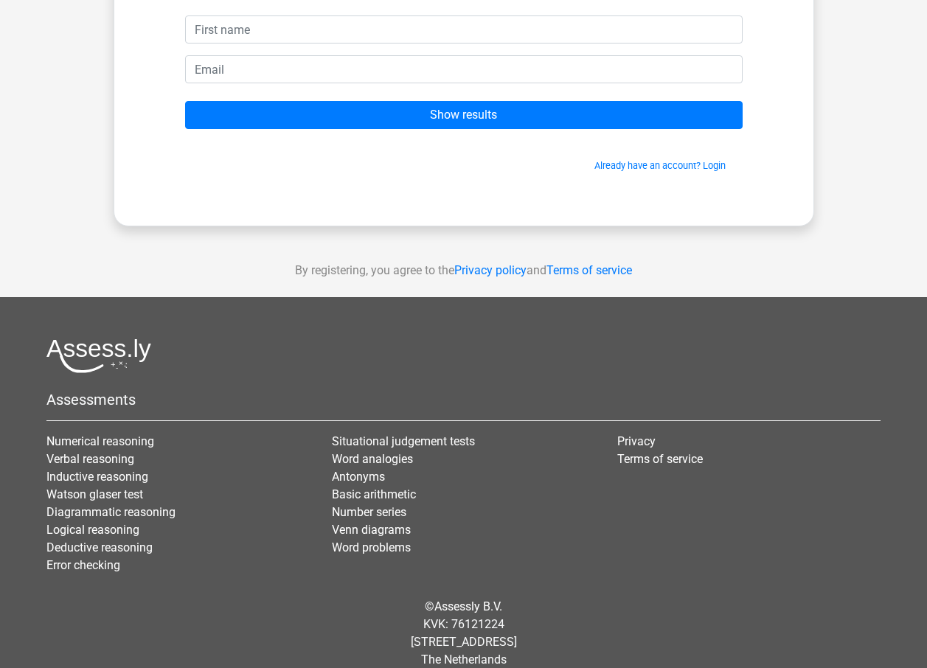
click at [499, 99] on form "Create your free account to store your results Show results Already have an acc…" at bounding box center [464, 73] width 558 height 198
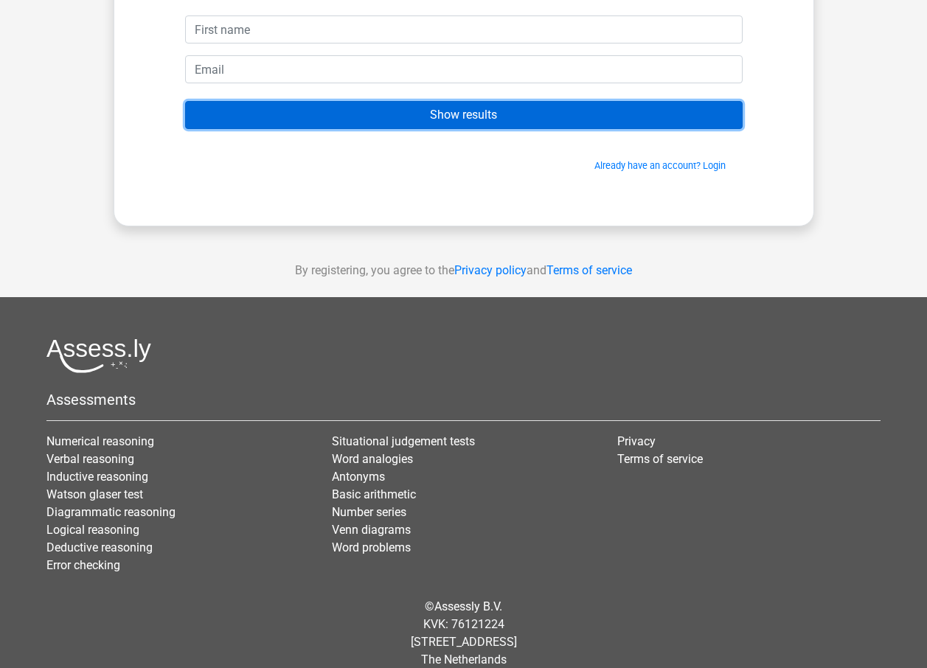
click at [526, 114] on input "Show results" at bounding box center [464, 115] width 558 height 28
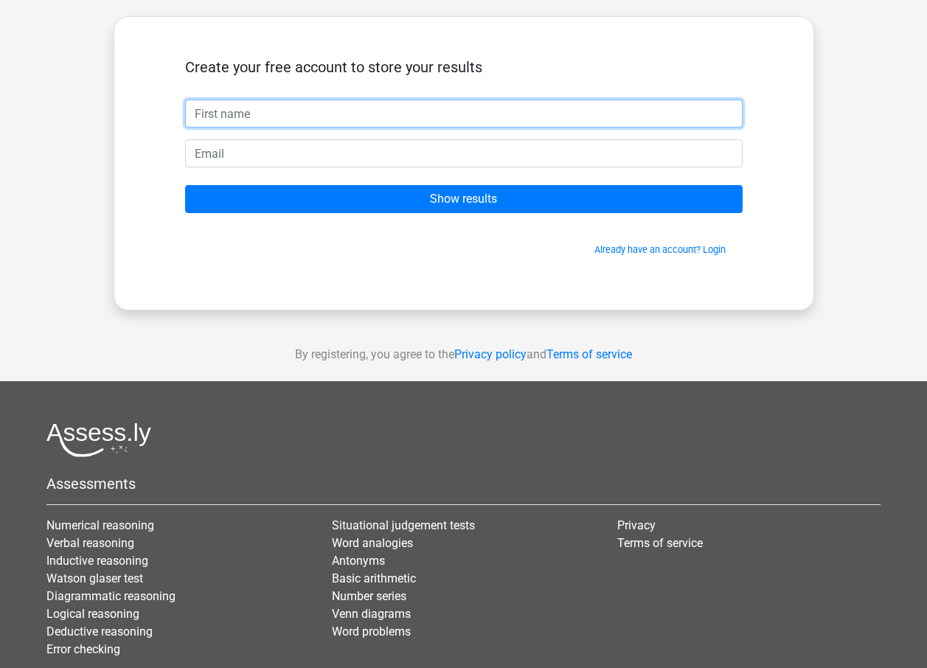
scroll to position [0, 0]
